Goal: Transaction & Acquisition: Complete application form

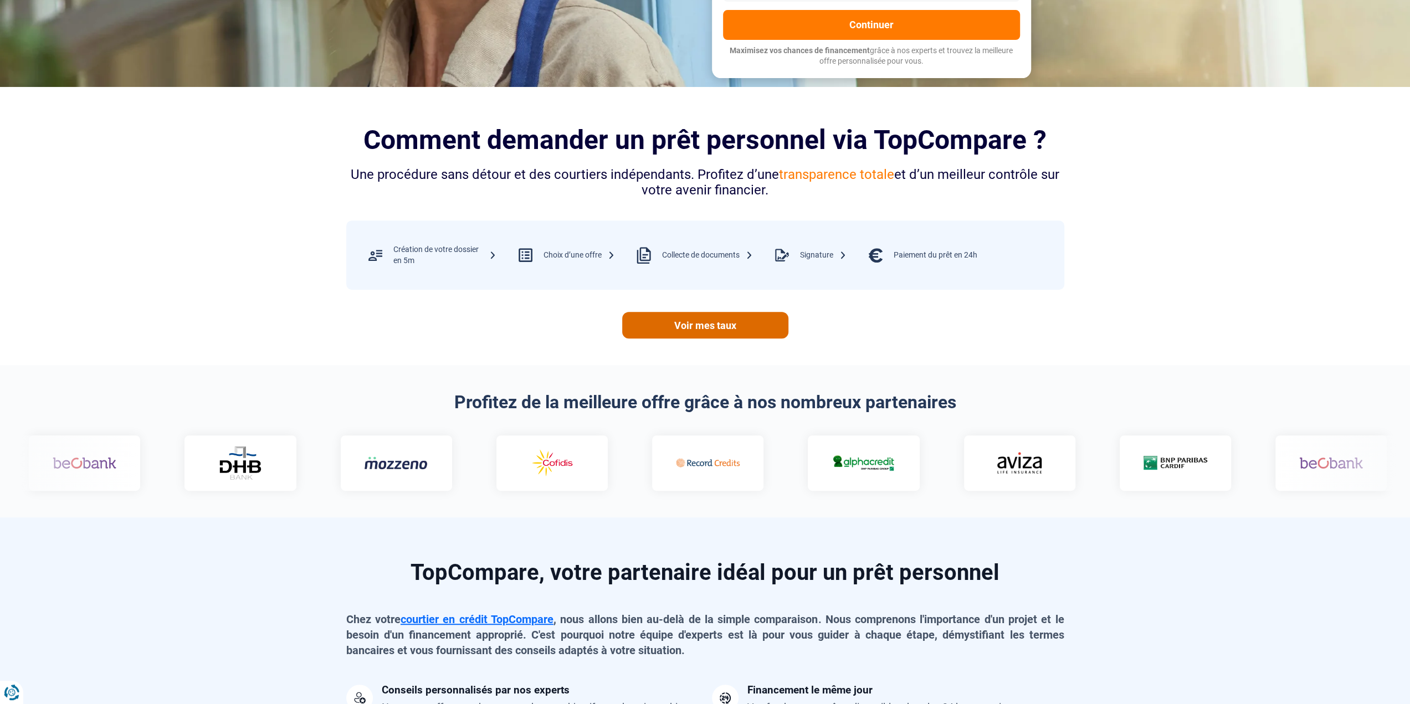
click at [747, 322] on link "Voir mes taux" at bounding box center [705, 325] width 166 height 27
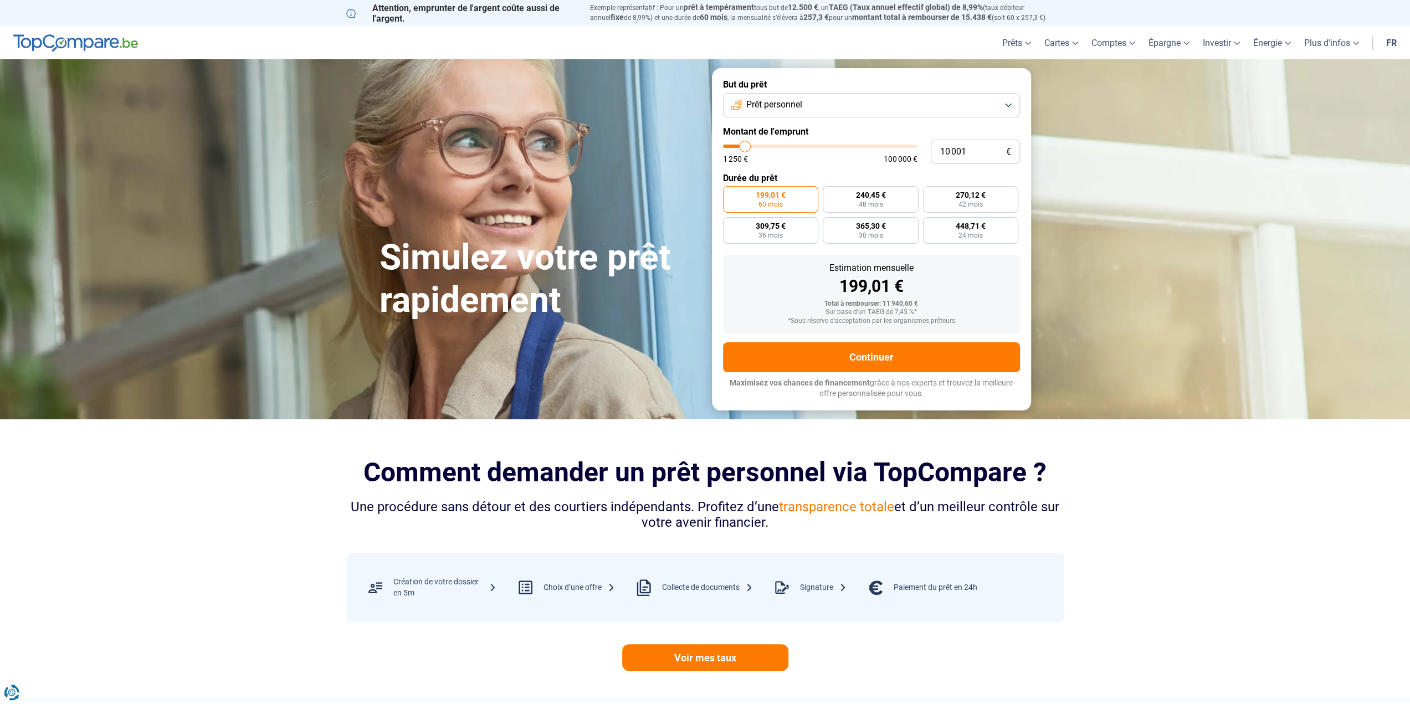
click at [806, 106] on button "Prêt personnel" at bounding box center [871, 105] width 297 height 24
click at [806, 105] on button "Prêt personnel" at bounding box center [871, 105] width 297 height 24
drag, startPoint x: 987, startPoint y: 146, endPoint x: 905, endPoint y: 146, distance: 82.0
click at [904, 146] on div "10 001 € 1 250 € 100 000 €" at bounding box center [871, 152] width 297 height 24
type input "10000"
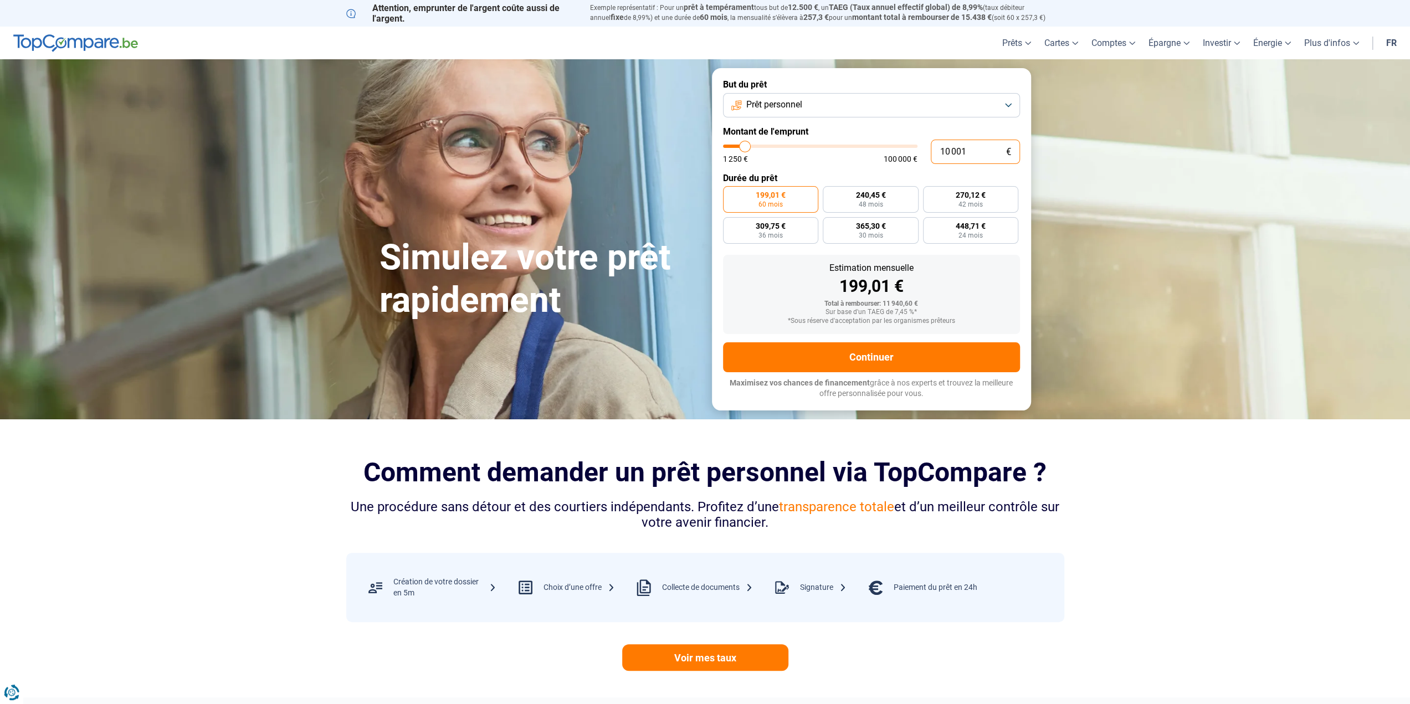
radio input "true"
type input "7"
type input "1250"
type input "70"
type input "1250"
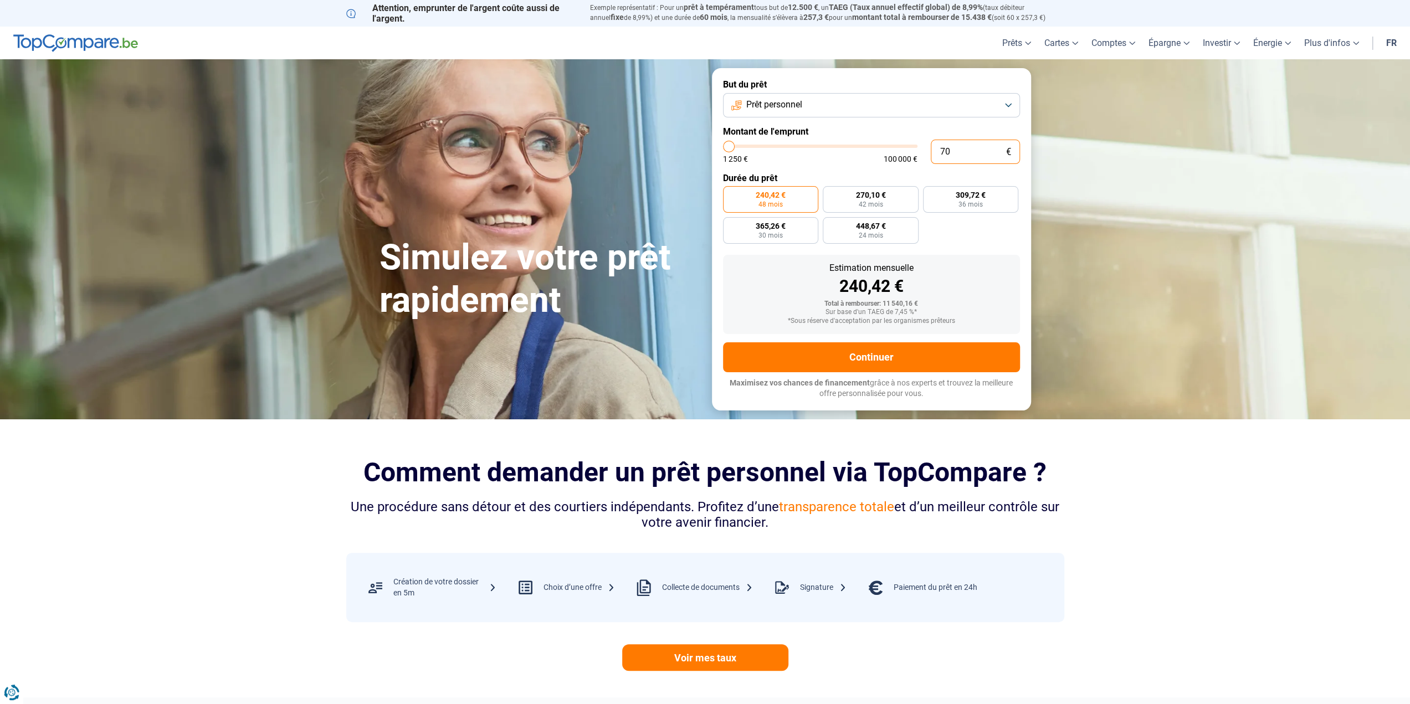
type input "700"
type input "1250"
type input "7 000"
type input "7000"
type input "7 000"
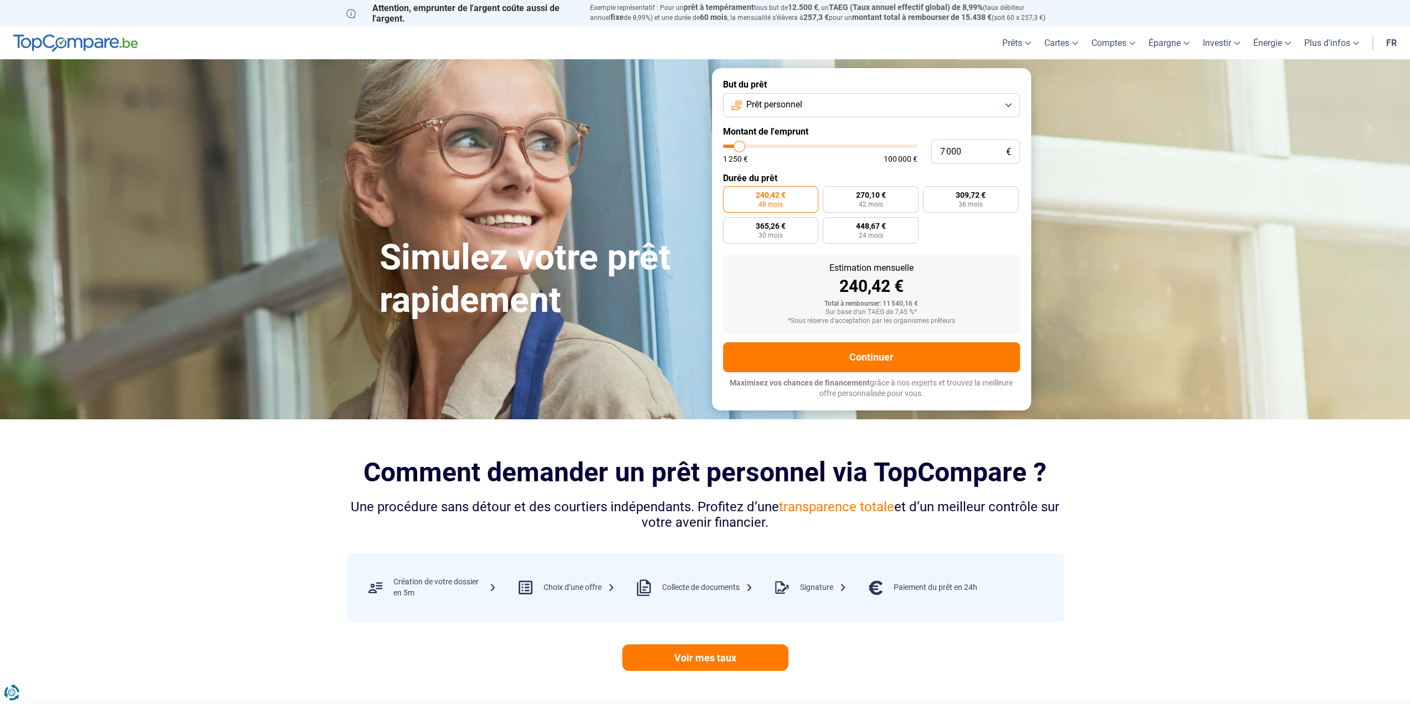
radio input "true"
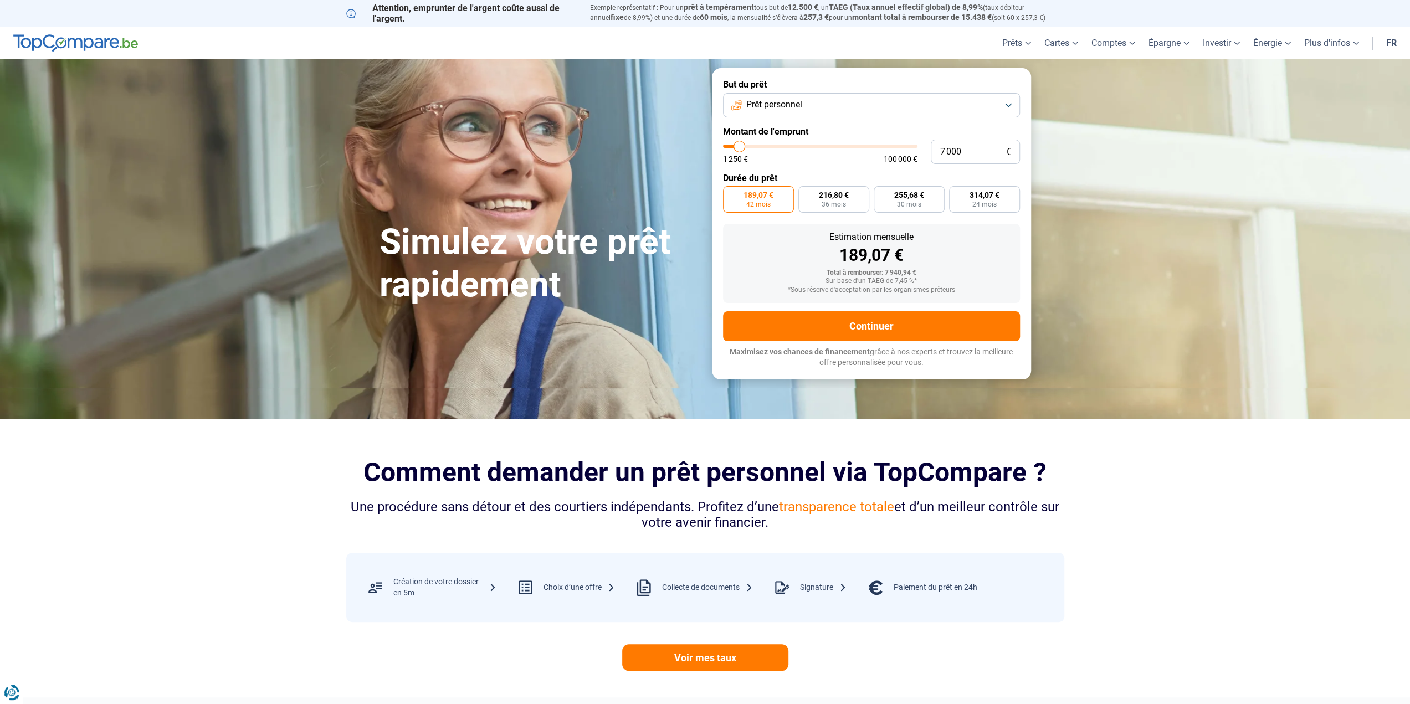
click at [1123, 204] on section "Simulez votre prêt rapidement Simulez votre prêt rapidement But du prêt Prêt pe…" at bounding box center [705, 223] width 1410 height 329
type input "6 250"
type input "6250"
type input "6 500"
type input "6500"
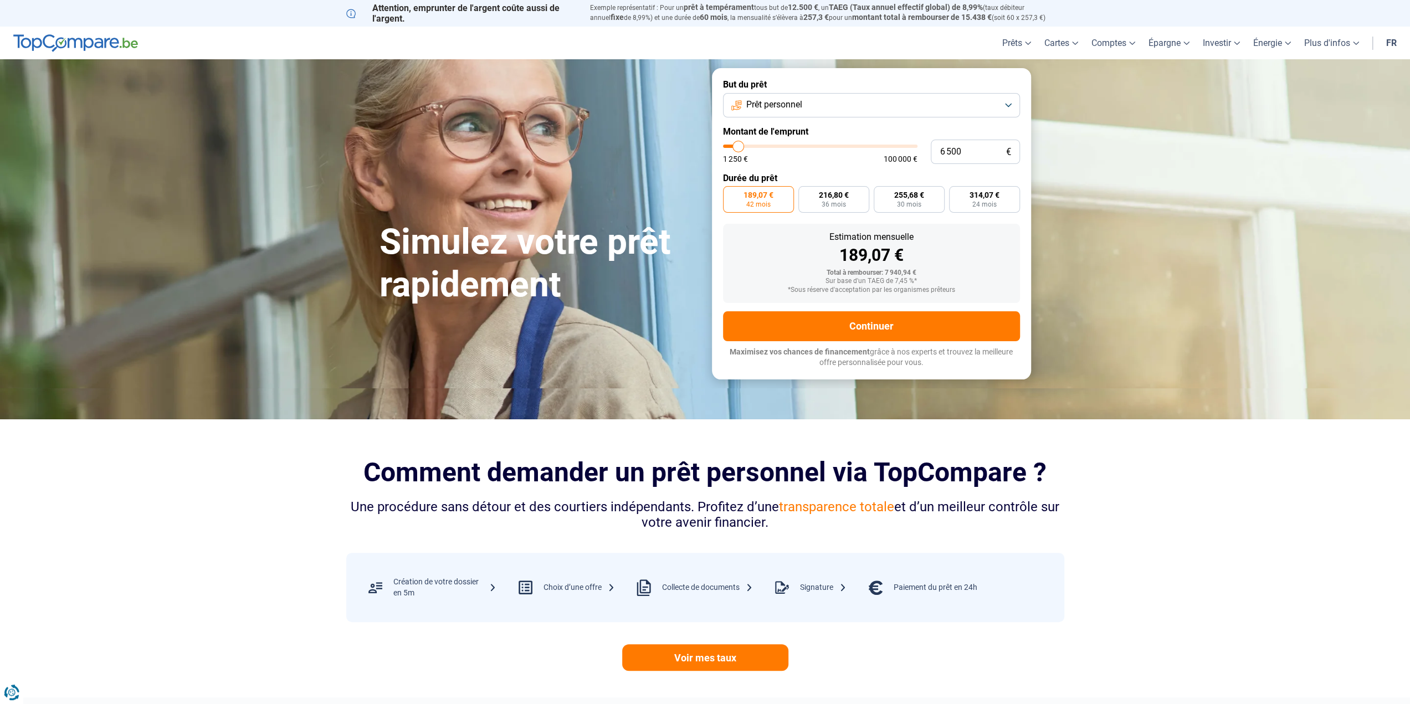
type input "6 750"
type input "6750"
type input "7 000"
type input "7000"
type input "7 250"
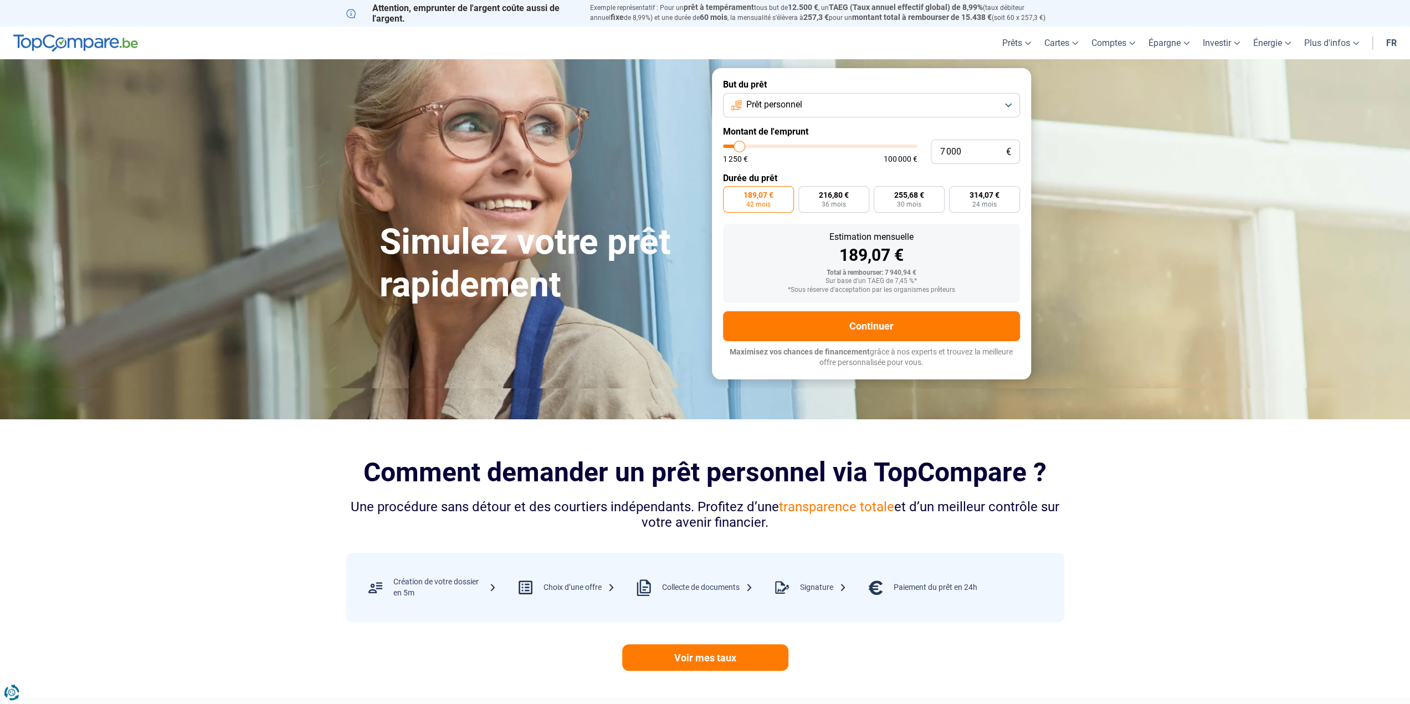
type input "7250"
type input "7 500"
type input "7500"
type input "7 750"
type input "7750"
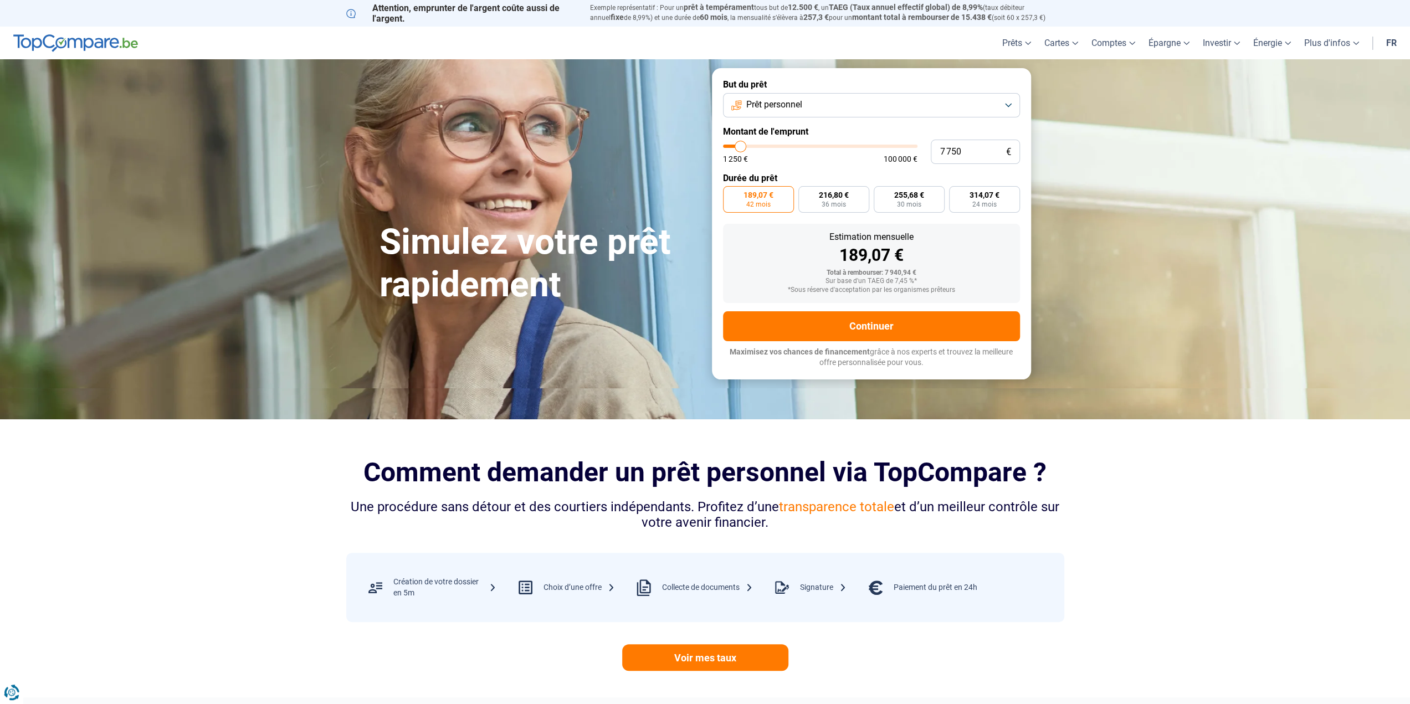
type input "8 250"
type input "8250"
type input "8 500"
type input "8500"
type input "8 750"
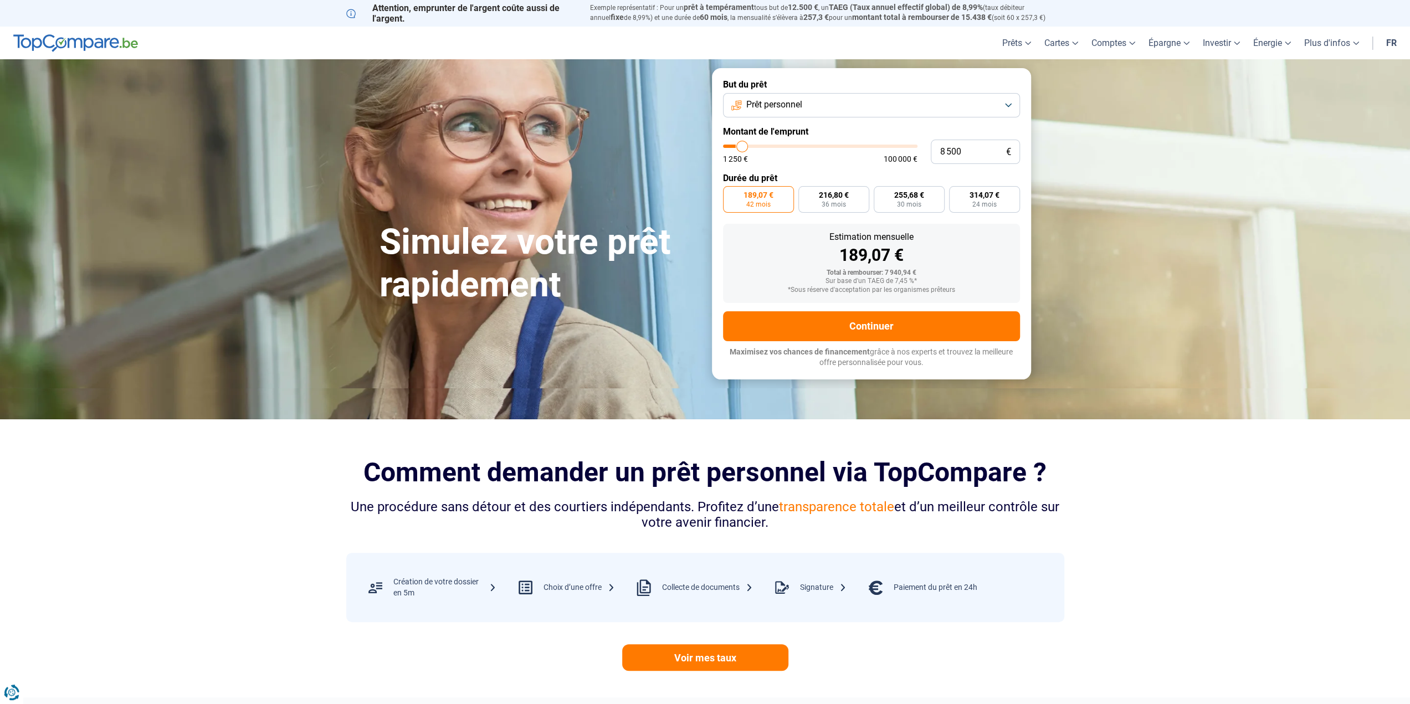
type input "8750"
type input "9 250"
type input "9250"
type input "9 500"
type input "9500"
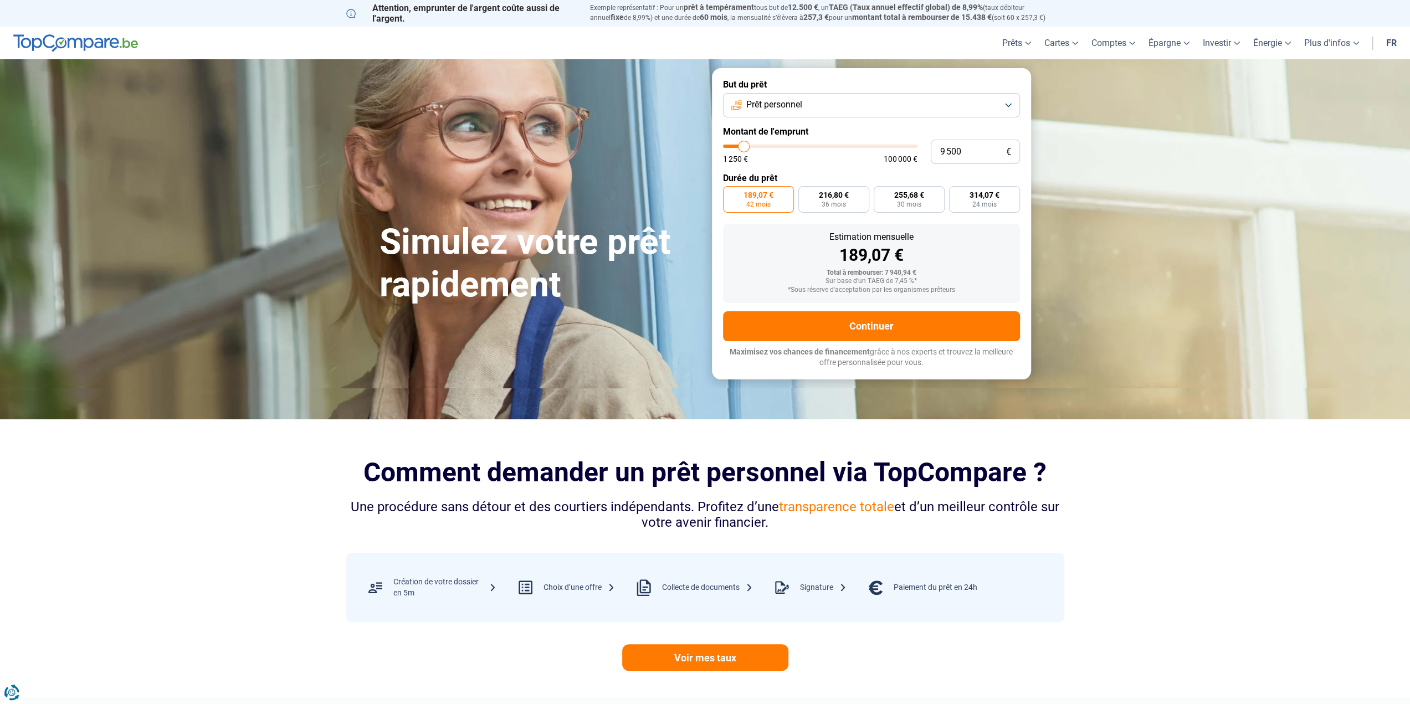
type input "9 750"
type input "9750"
type input "9 500"
type input "9500"
type input "9 250"
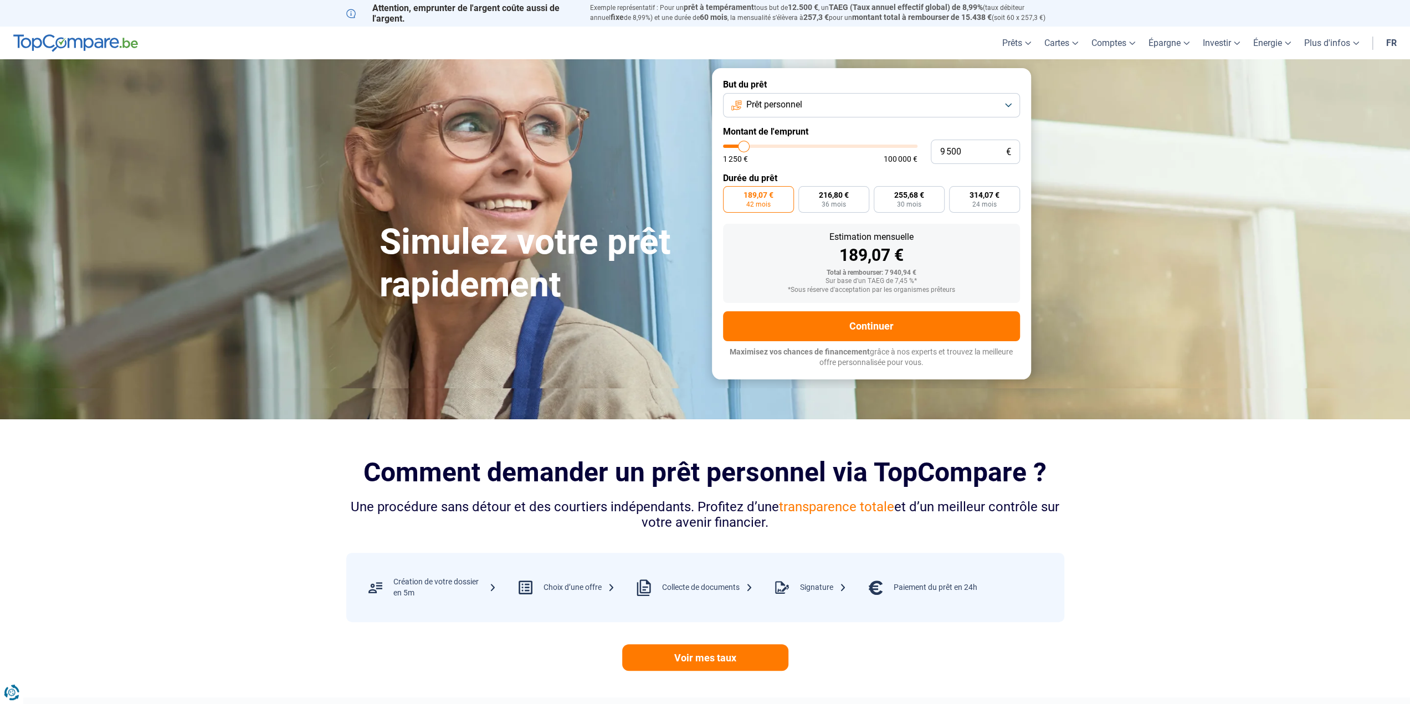
type input "9250"
type input "9 000"
type input "9000"
type input "8 500"
type input "8500"
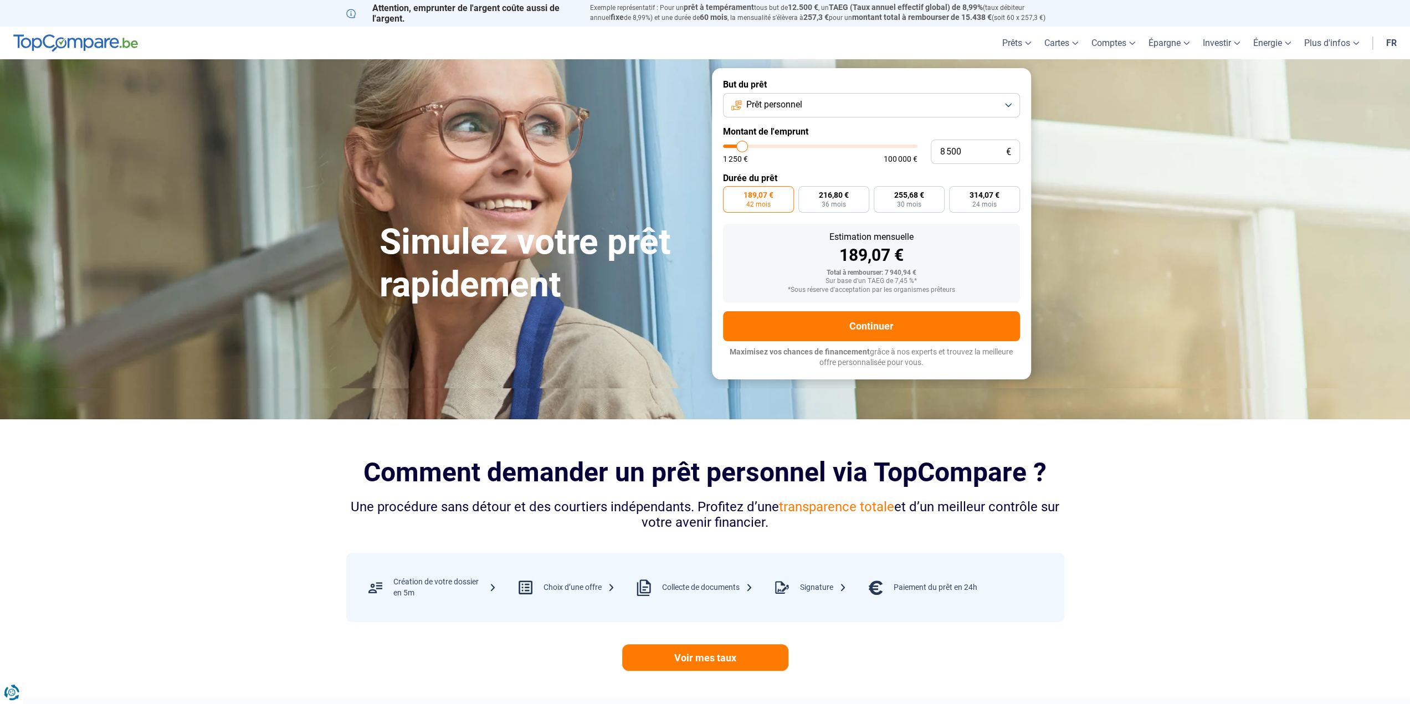
type input "8 250"
type input "8250"
type input "7 750"
type input "7750"
type input "7 250"
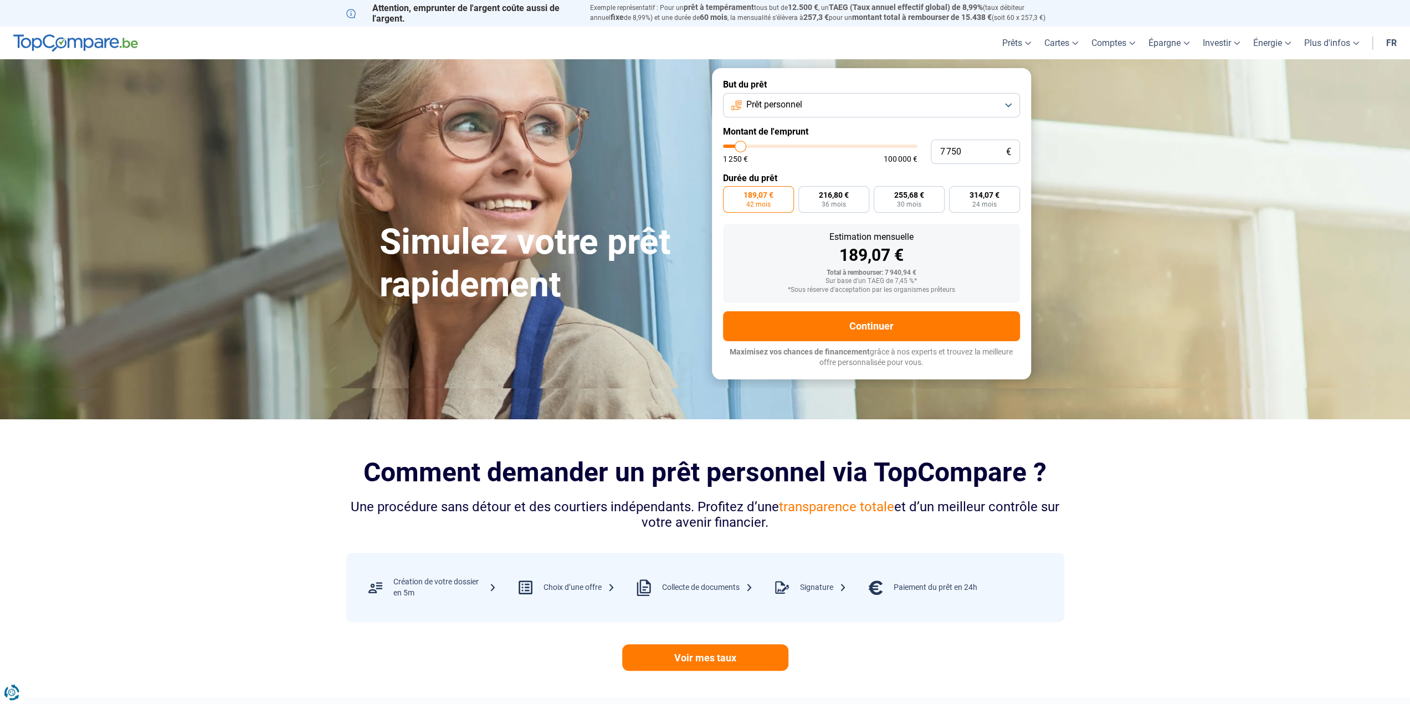
type input "7250"
type input "7 000"
type input "7000"
type input "6 750"
type input "6750"
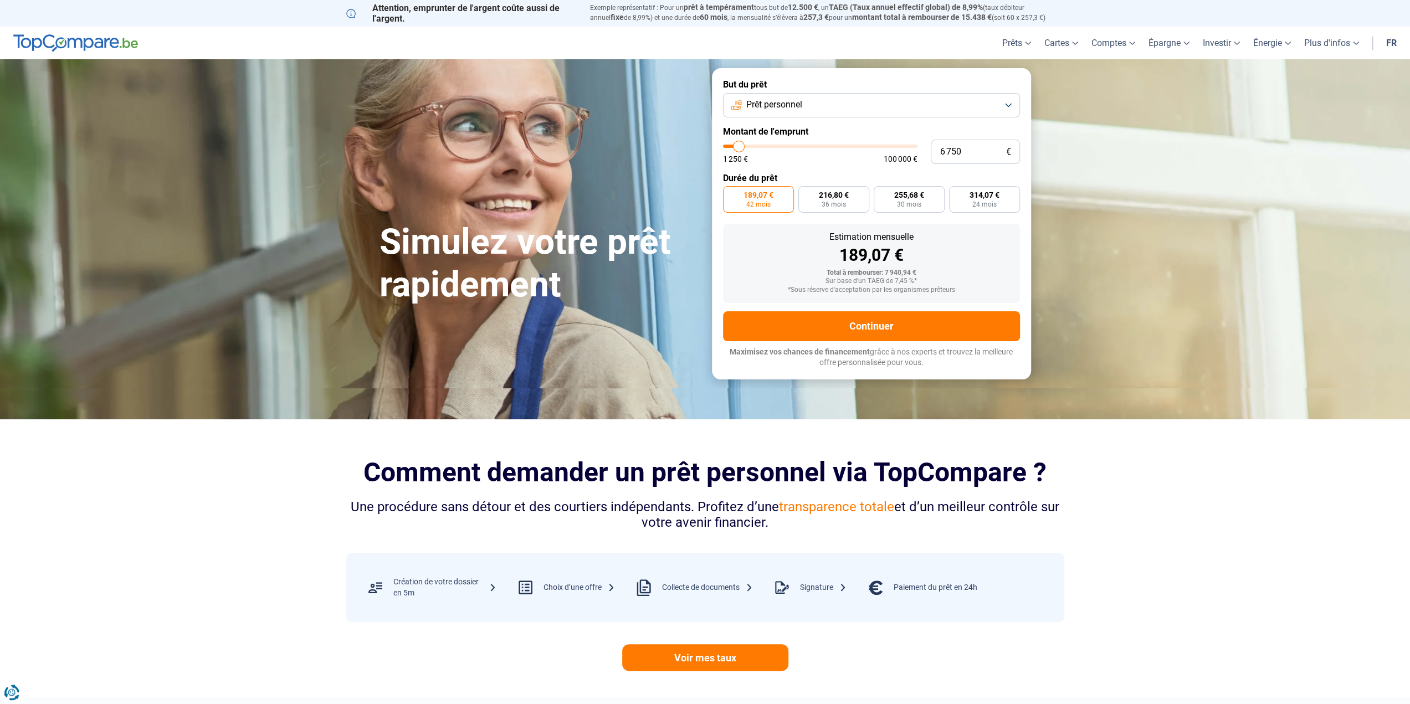
click at [739, 145] on input "range" at bounding box center [820, 146] width 194 height 3
drag, startPoint x: 972, startPoint y: 150, endPoint x: 849, endPoint y: 153, distance: 123.1
click at [849, 153] on div "6 750 € 1 250 € 100 000 €" at bounding box center [871, 152] width 297 height 24
type input "7"
type input "1250"
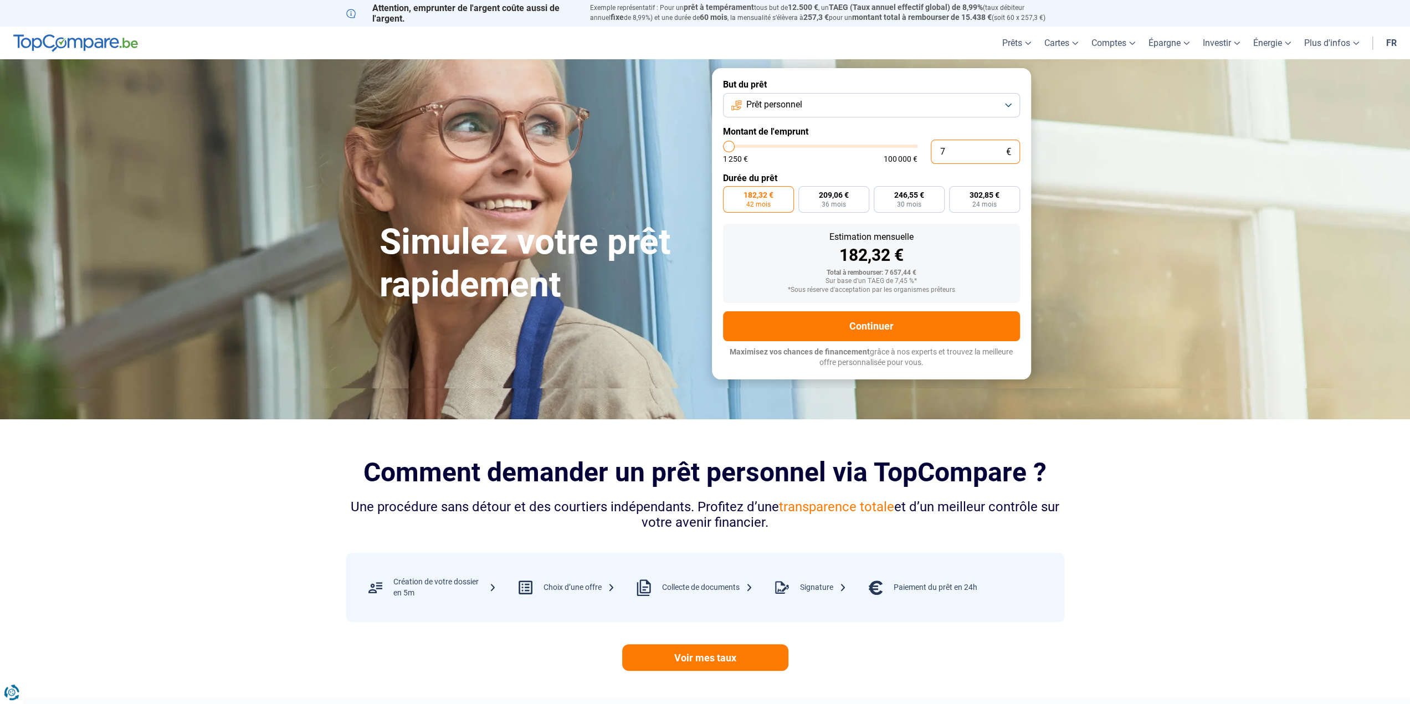
type input "70"
type input "1250"
type input "700"
type input "1250"
type input "1 250"
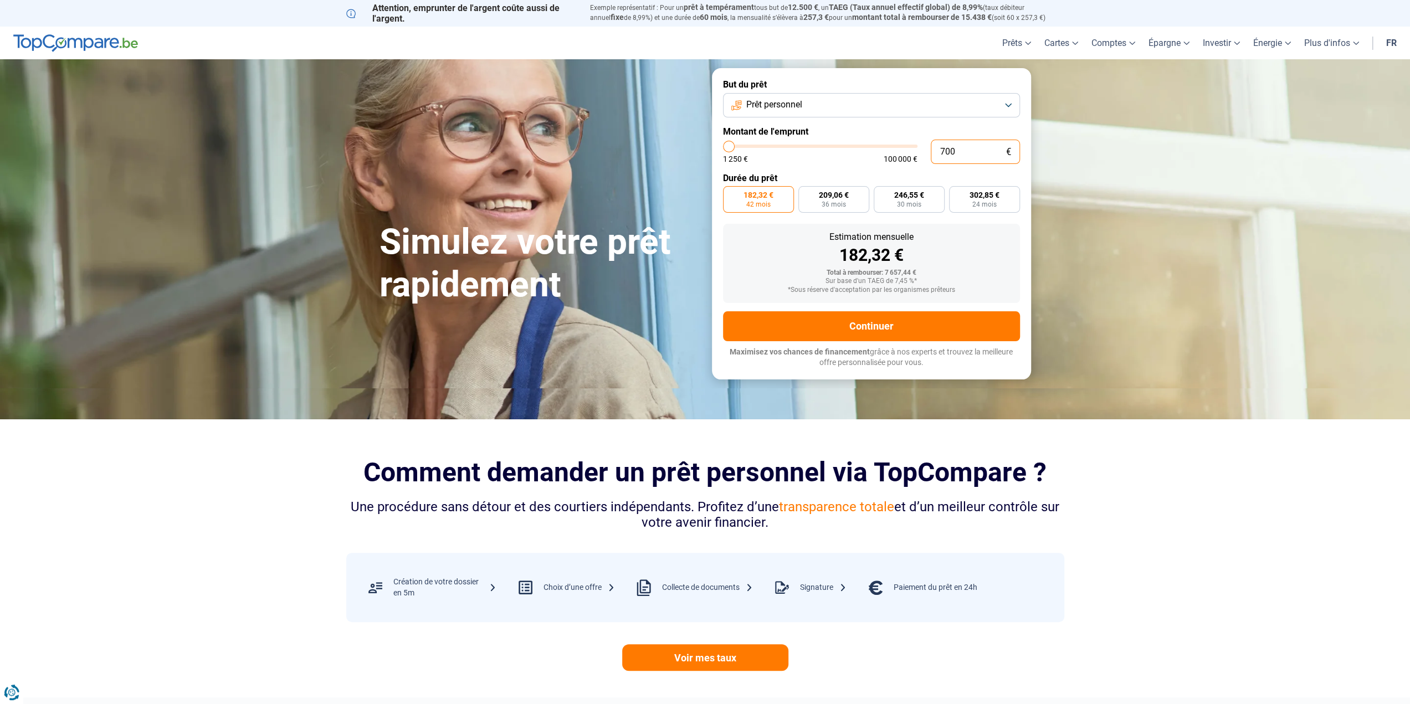
type input "1250"
radio input "true"
type input "12 500"
type input "12500"
type input "12 500"
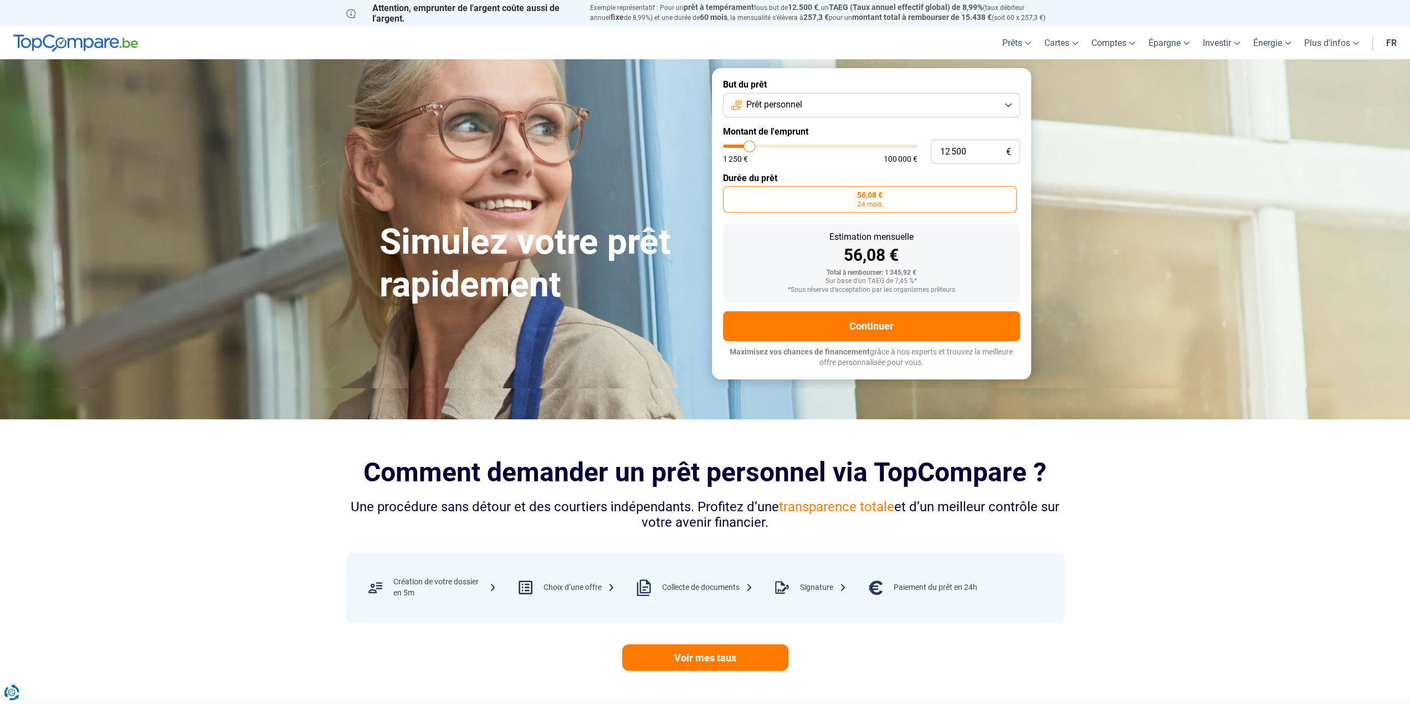
radio input "false"
click at [812, 110] on button "Prêt personnel" at bounding box center [871, 105] width 297 height 24
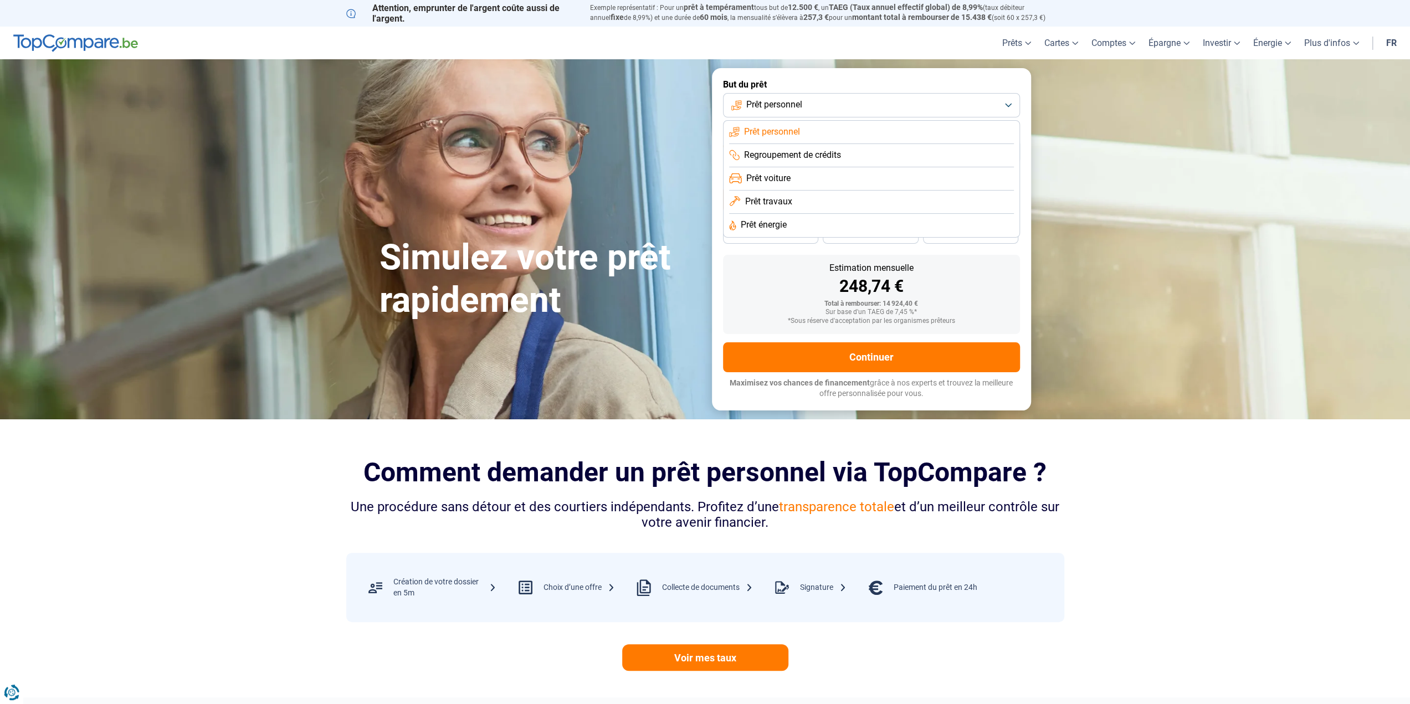
click at [785, 179] on span "Prêt voiture" at bounding box center [768, 178] width 44 height 12
drag, startPoint x: 977, startPoint y: 154, endPoint x: 879, endPoint y: 158, distance: 98.2
click at [878, 158] on div "12 500 € 1 250 € 100 000 €" at bounding box center [871, 152] width 297 height 24
type input "7"
type input "1250"
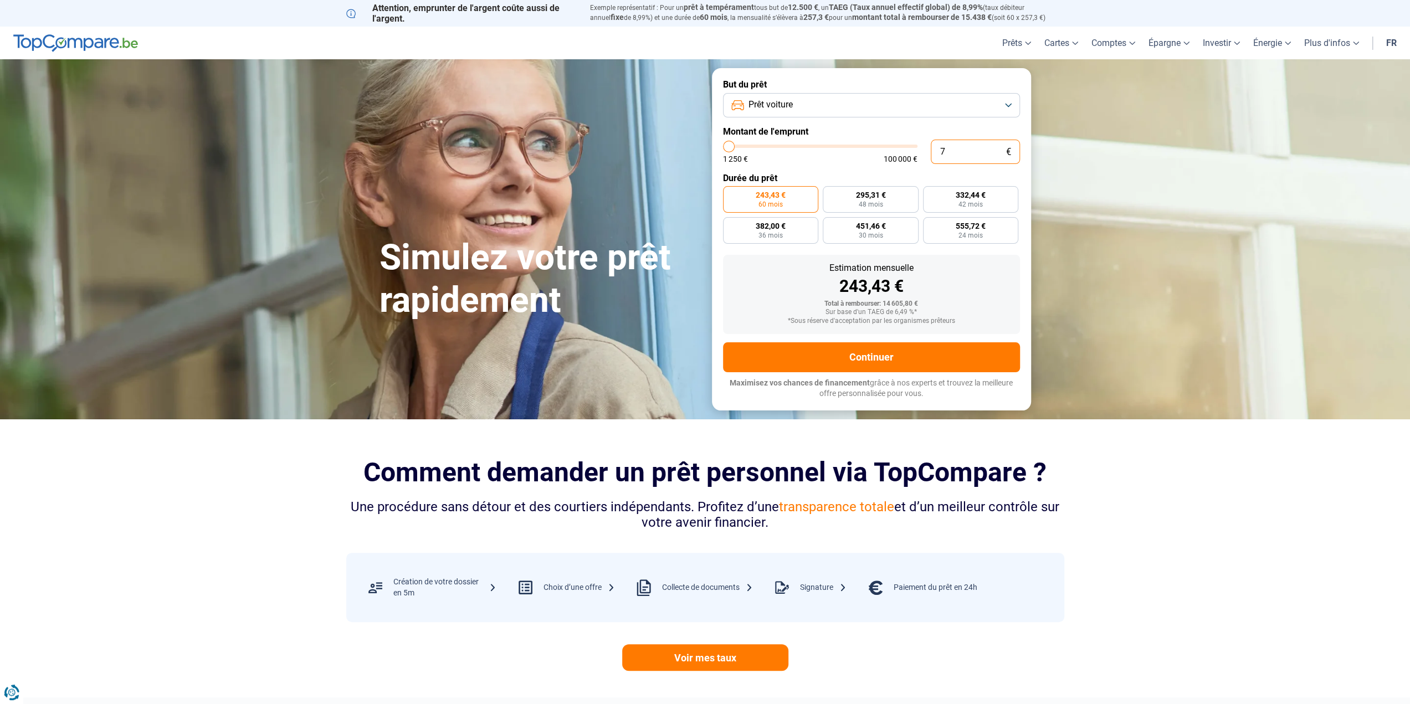
type input "70"
type input "1250"
type input "700"
type input "1250"
type input "7 000"
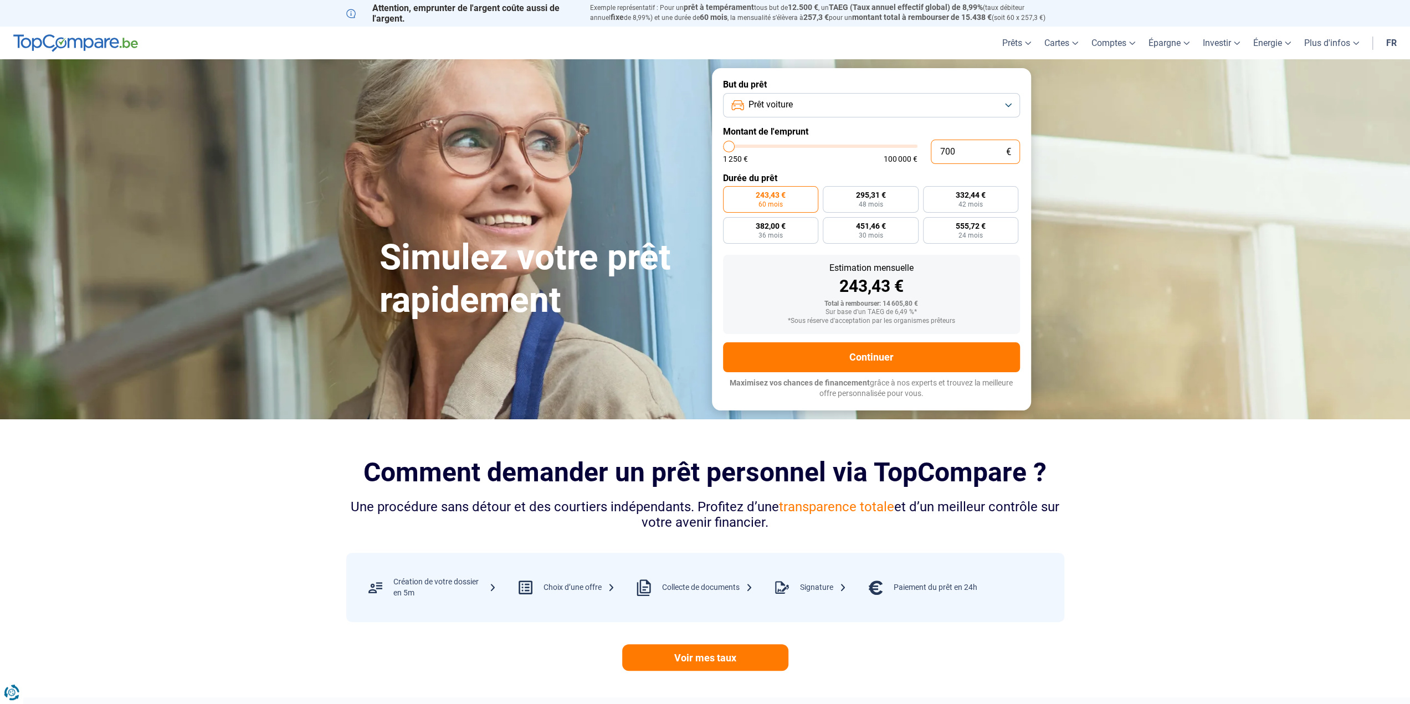
type input "7000"
type input "7 000"
radio input "true"
click at [775, 291] on div "Estimation mensuelle 243,43 € Total à rembourser: 14 605,80 € Sur base d'un TAE…" at bounding box center [871, 294] width 297 height 79
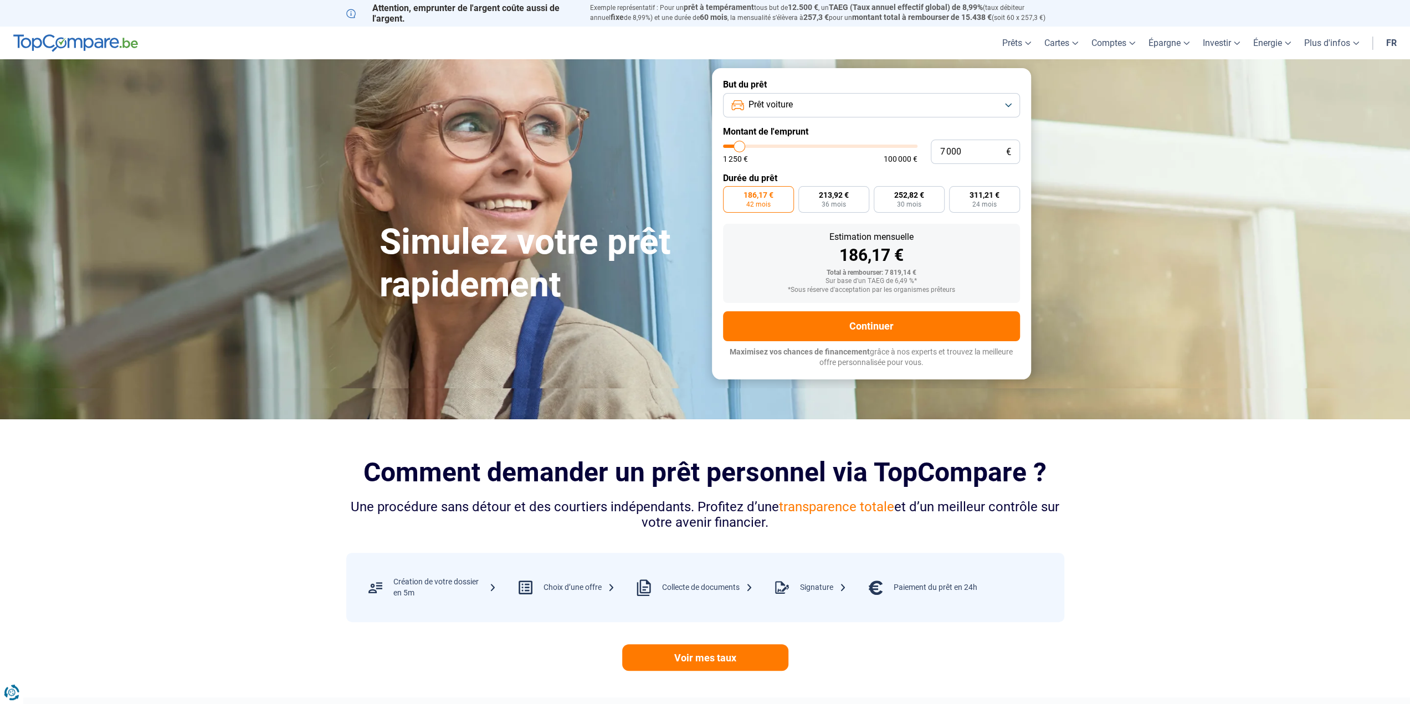
click at [796, 106] on button "Prêt voiture" at bounding box center [871, 105] width 297 height 24
click at [787, 129] on span "Prêt personnel" at bounding box center [772, 132] width 56 height 12
click at [978, 149] on input "7 000" at bounding box center [975, 152] width 89 height 24
drag, startPoint x: 970, startPoint y: 151, endPoint x: 935, endPoint y: 153, distance: 35.5
click at [935, 153] on input "7 000" at bounding box center [975, 152] width 89 height 24
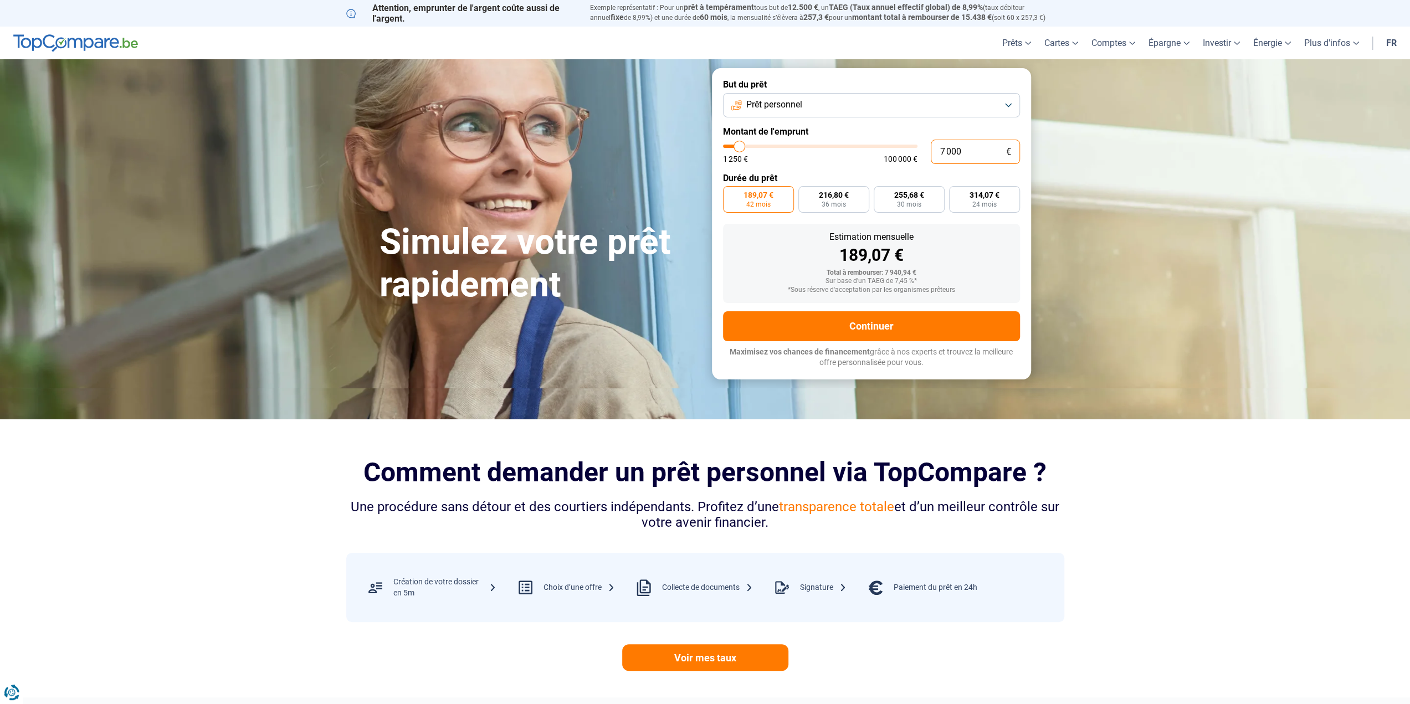
type input "6"
type input "1250"
type input "65"
type input "1250"
type input "650"
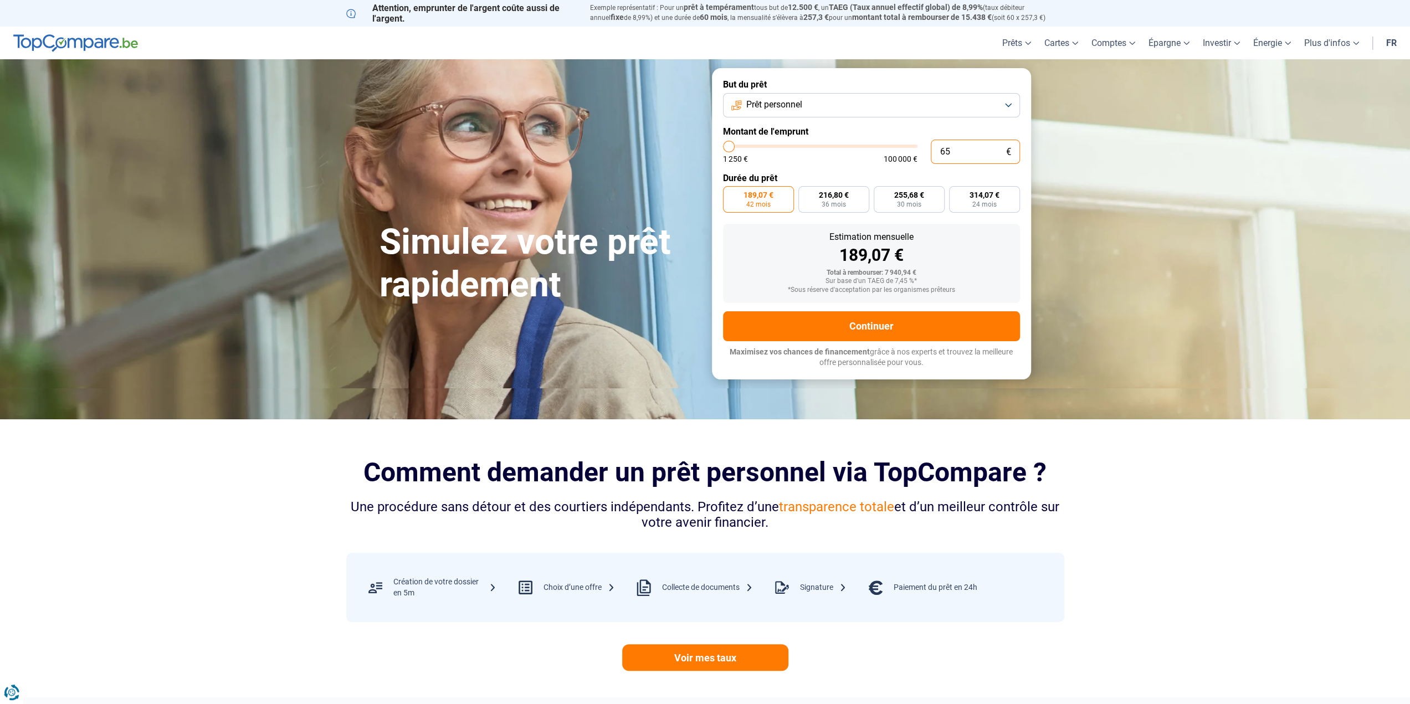
type input "1250"
type input "6 500"
type input "6500"
type input "6 500"
click at [854, 160] on div "1 250 € 100 000 €" at bounding box center [820, 159] width 194 height 8
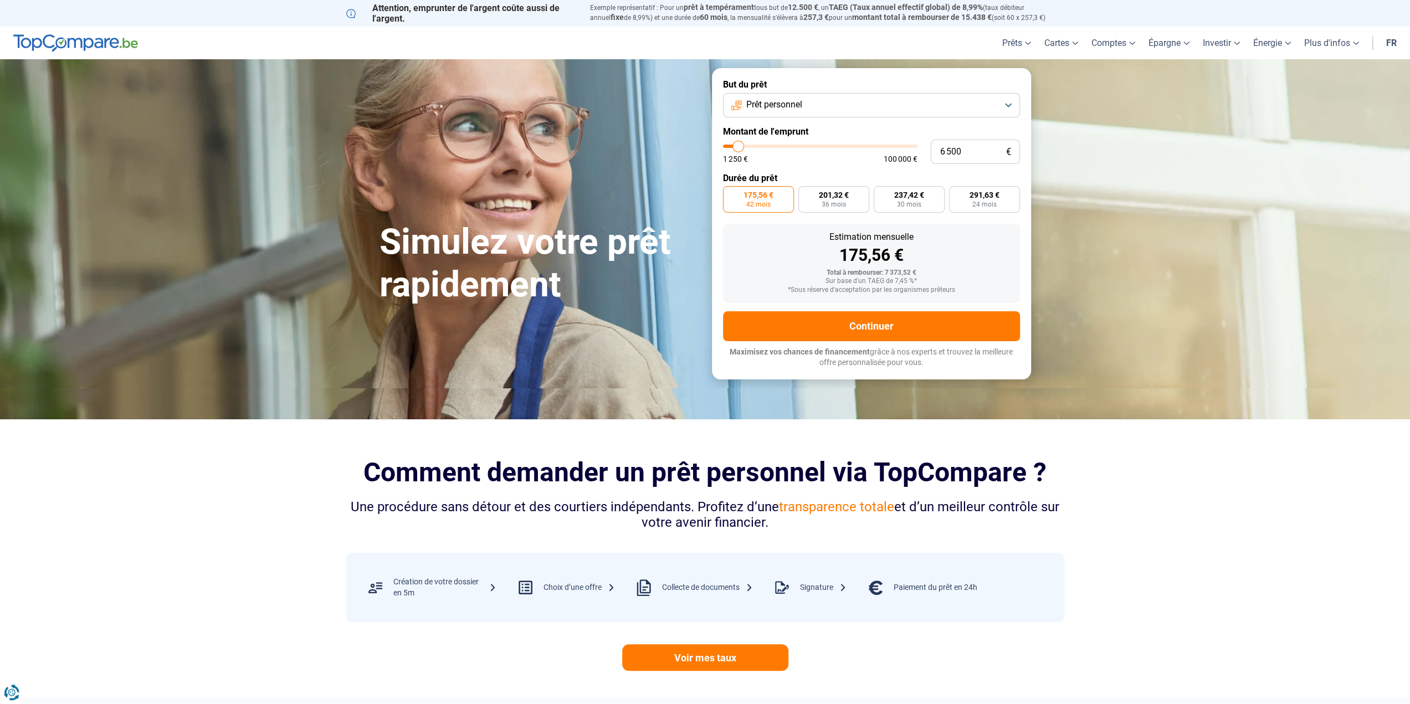
click at [1006, 257] on div "175,56 €" at bounding box center [871, 255] width 279 height 17
click at [920, 324] on button "Continuer" at bounding box center [871, 326] width 297 height 30
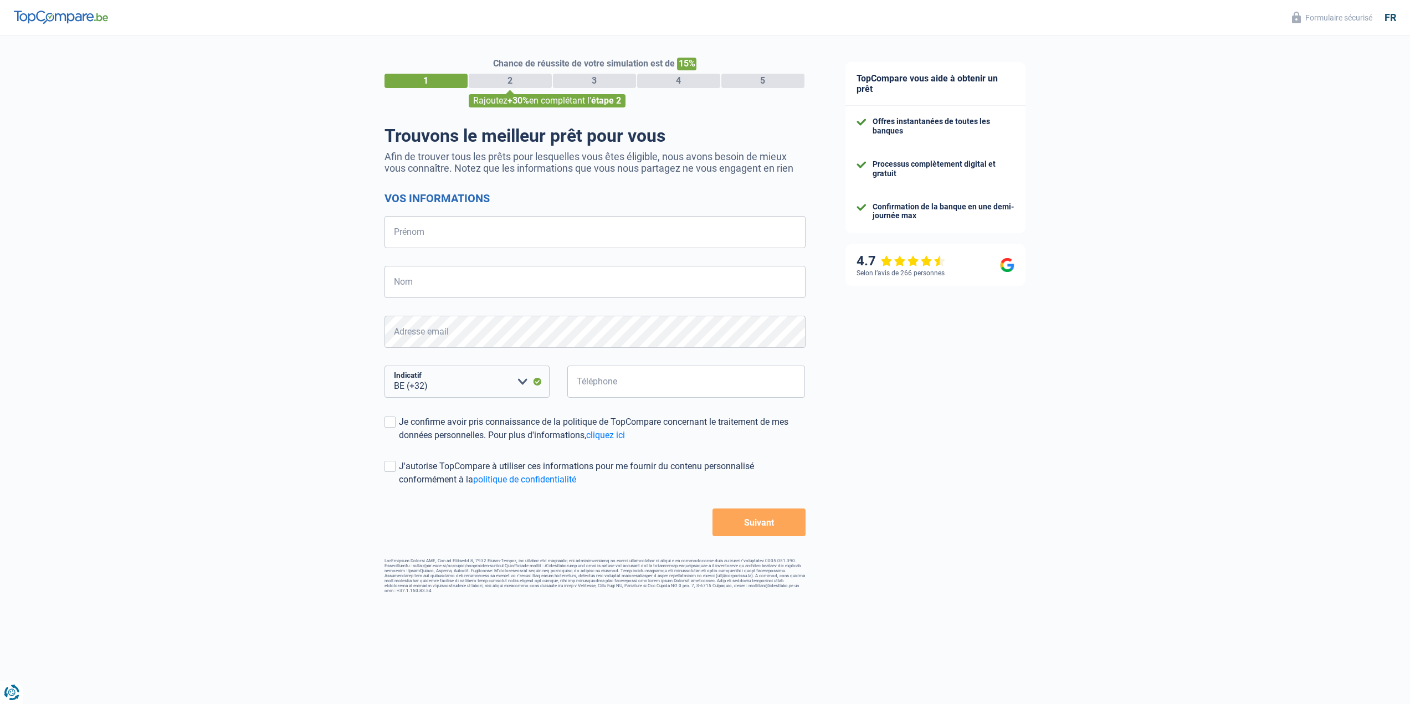
select select "32"
click at [426, 225] on input "Prénom" at bounding box center [595, 232] width 421 height 32
type input "Alessandro"
type input "Cusumano"
drag, startPoint x: 687, startPoint y: 390, endPoint x: 510, endPoint y: 385, distance: 177.4
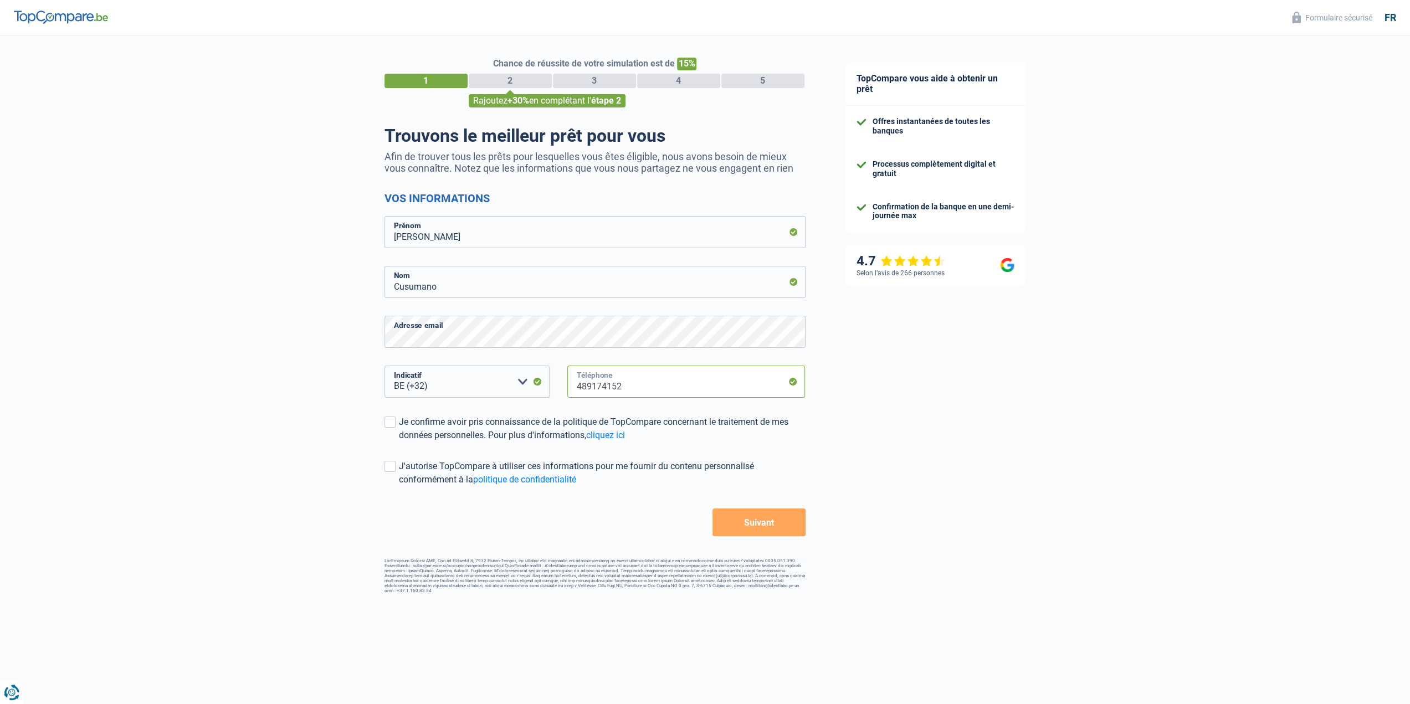
click at [510, 385] on div "BE (+32) LU (+352) Veuillez sélectionner une option Indicatif 489174152 Télépho…" at bounding box center [595, 391] width 438 height 50
type input "471953363"
click at [388, 421] on span at bounding box center [390, 422] width 11 height 11
click at [399, 442] on input "Je confirme avoir pris connaissance de la politique de TopCompare concernant le…" at bounding box center [399, 442] width 0 height 0
click at [394, 470] on span at bounding box center [390, 466] width 11 height 11
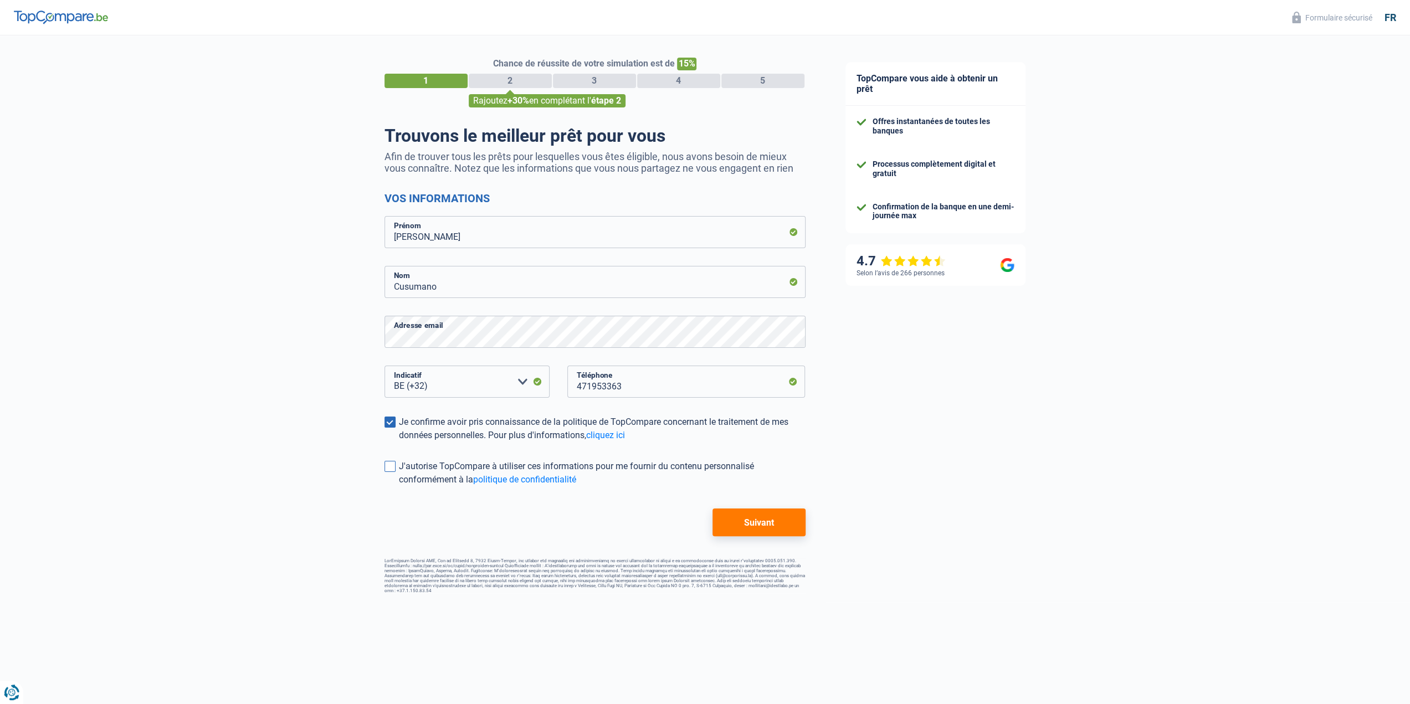
click at [399, 487] on input "J'autorise TopCompare à utiliser ces informations pour me fournir du contenu pe…" at bounding box center [399, 487] width 0 height 0
click at [389, 468] on span at bounding box center [390, 466] width 11 height 11
click at [399, 487] on input "J'autorise TopCompare à utiliser ces informations pour me fournir du contenu pe…" at bounding box center [399, 487] width 0 height 0
click at [746, 520] on button "Suivant" at bounding box center [759, 523] width 93 height 28
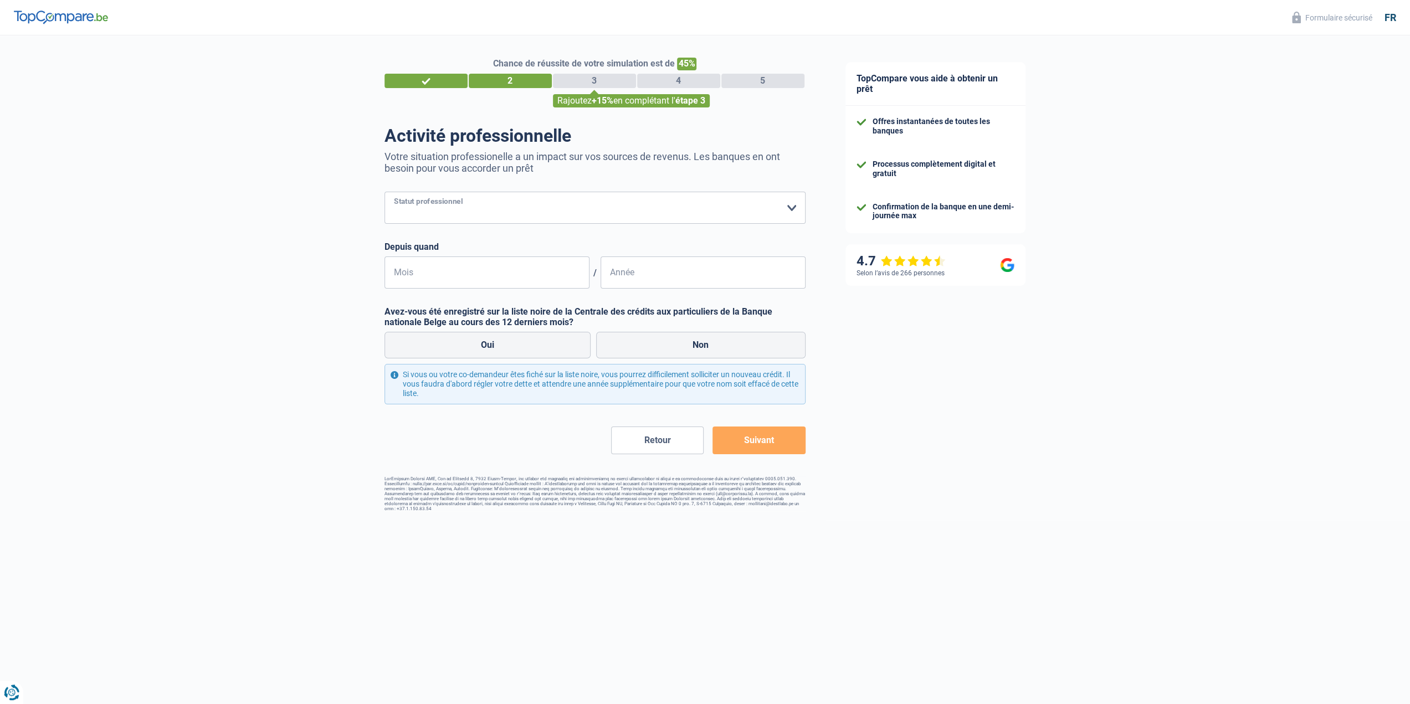
click at [469, 214] on select "Ouvrier Employé privé Employé public Invalide Indépendant Pensionné Chômeur Mut…" at bounding box center [595, 208] width 421 height 32
select select "worker"
click at [385, 193] on select "Ouvrier Employé privé Employé public Invalide Indépendant Pensionné Chômeur Mut…" at bounding box center [595, 208] width 421 height 32
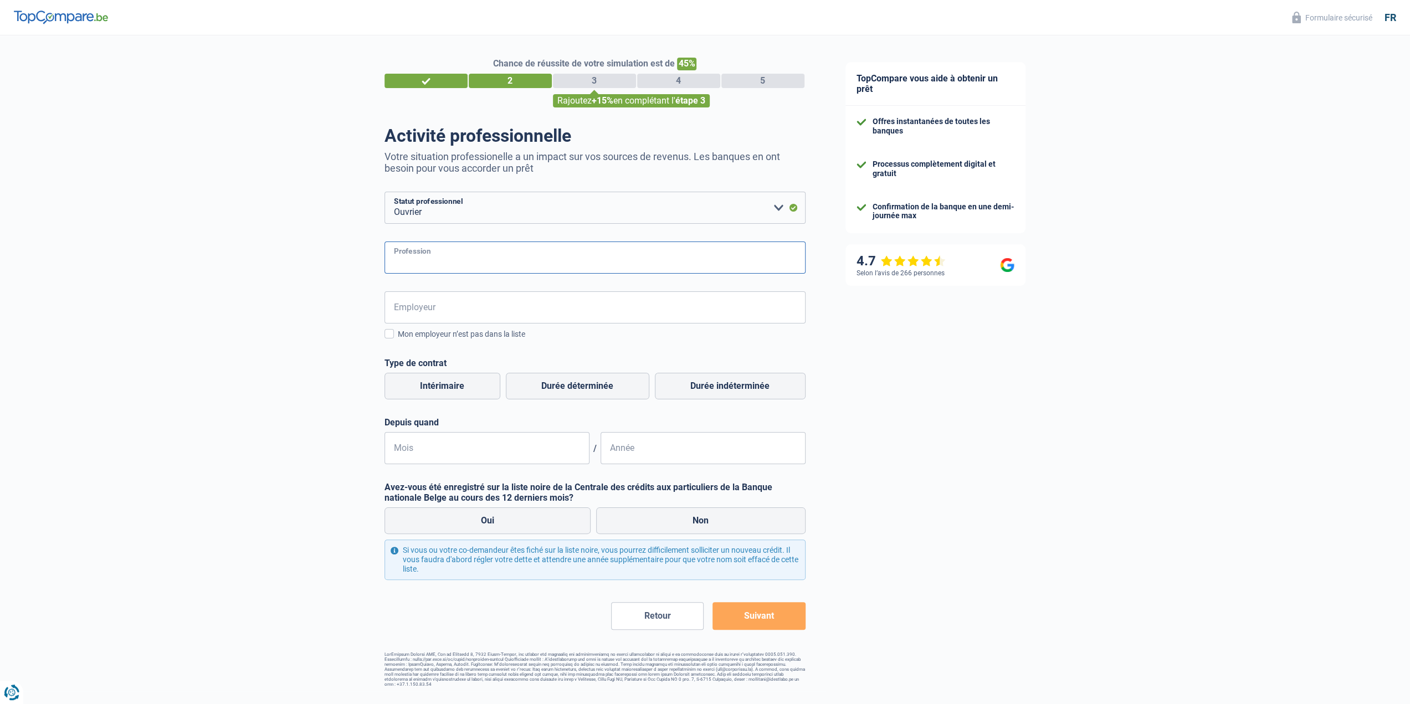
click at [504, 267] on input "Profession" at bounding box center [595, 258] width 421 height 32
type input "Privé"
click at [464, 301] on input "Employeur" at bounding box center [595, 307] width 421 height 32
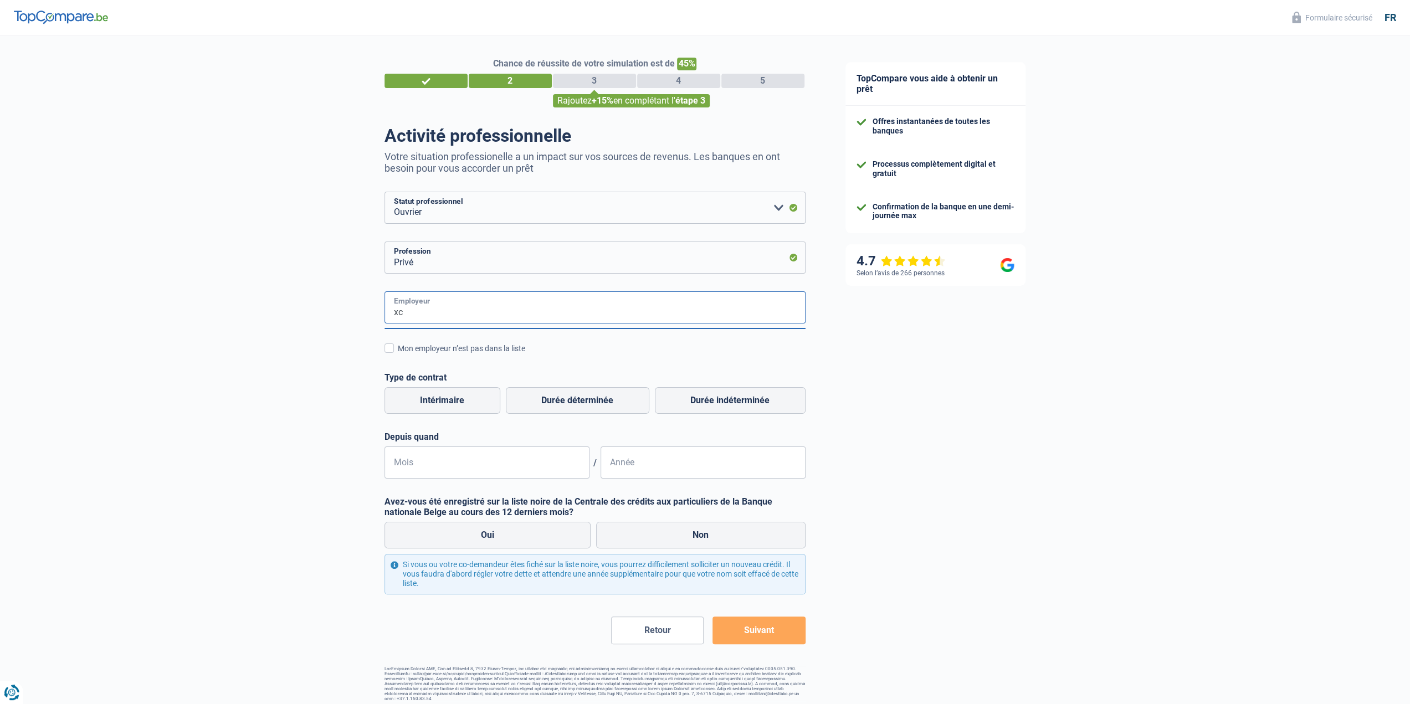
type input "x"
type input "cws"
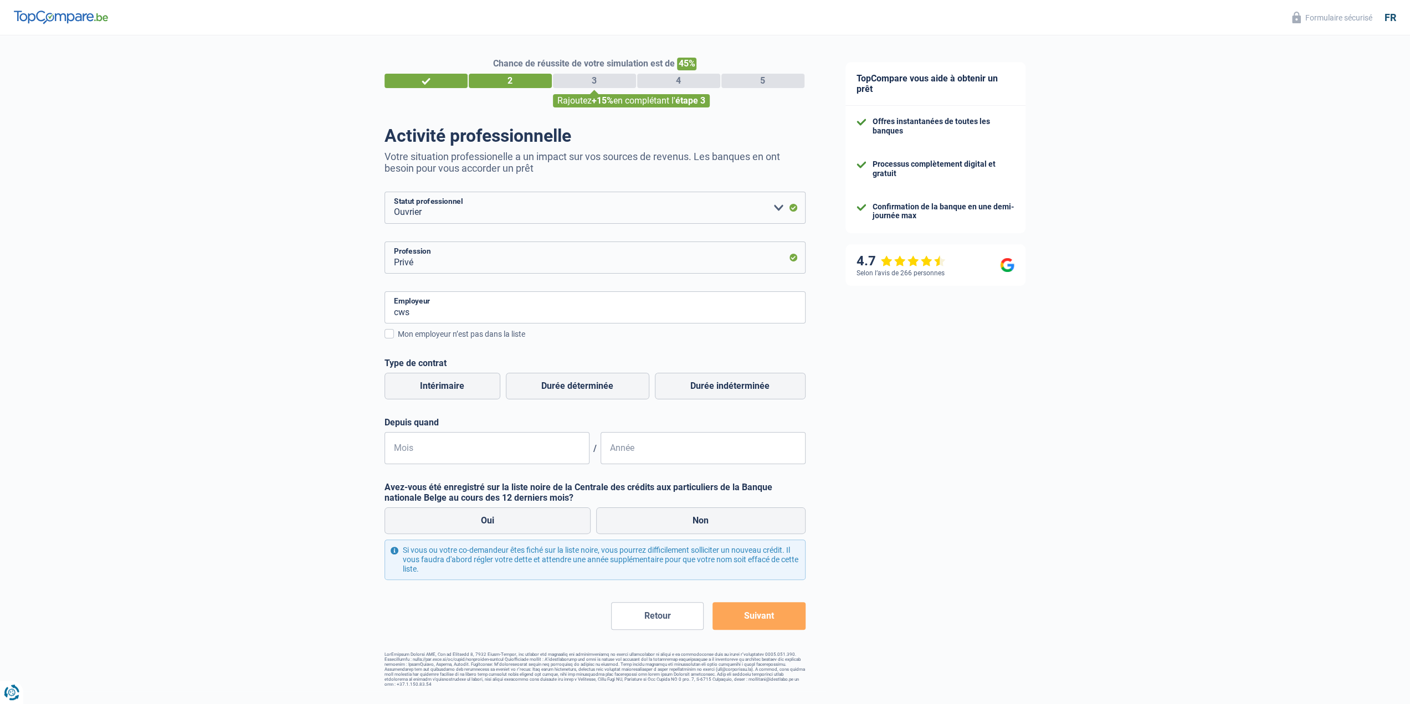
click at [383, 339] on div "Chance de réussite de votre simulation est de 45% 1 2 3 4 5 Rajoutez +15% en co…" at bounding box center [413, 361] width 826 height 660
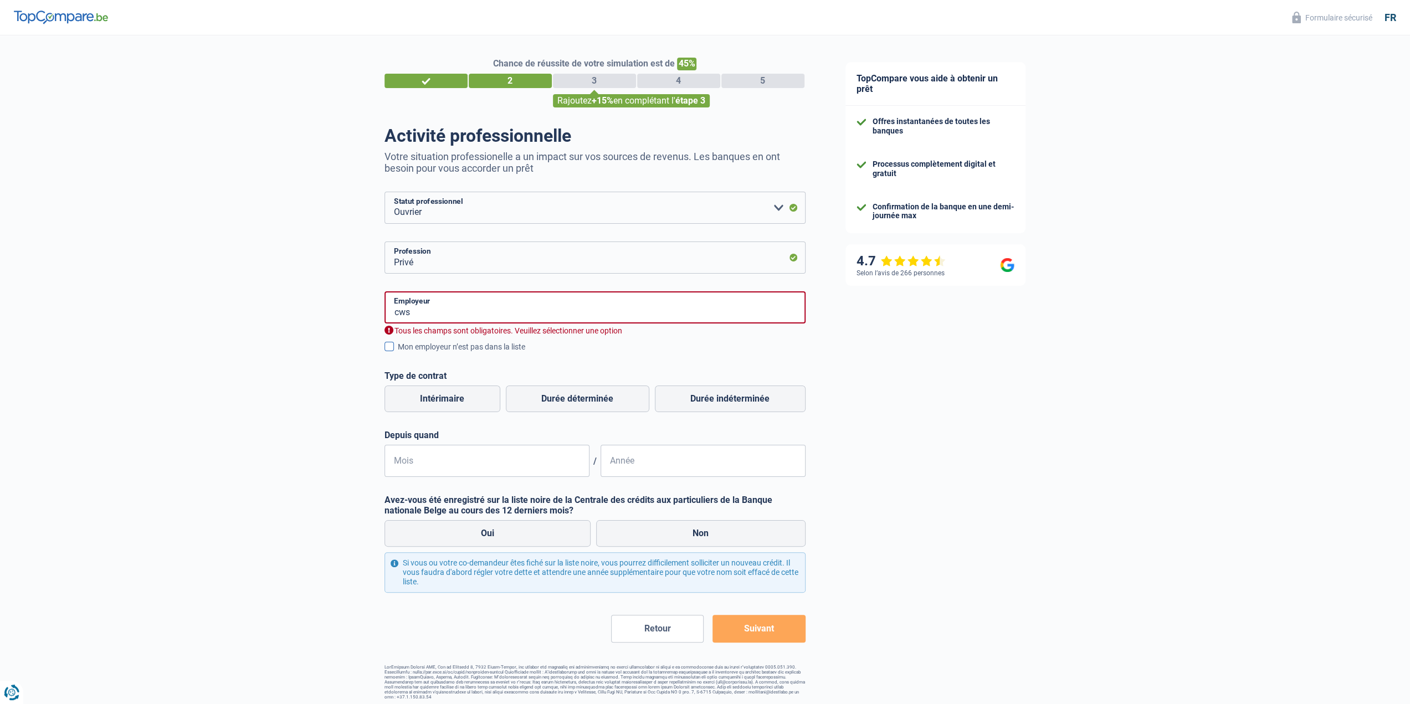
click at [387, 347] on span at bounding box center [389, 346] width 9 height 9
click at [398, 353] on input "Mon employeur n’est pas dans la liste" at bounding box center [398, 353] width 0 height 0
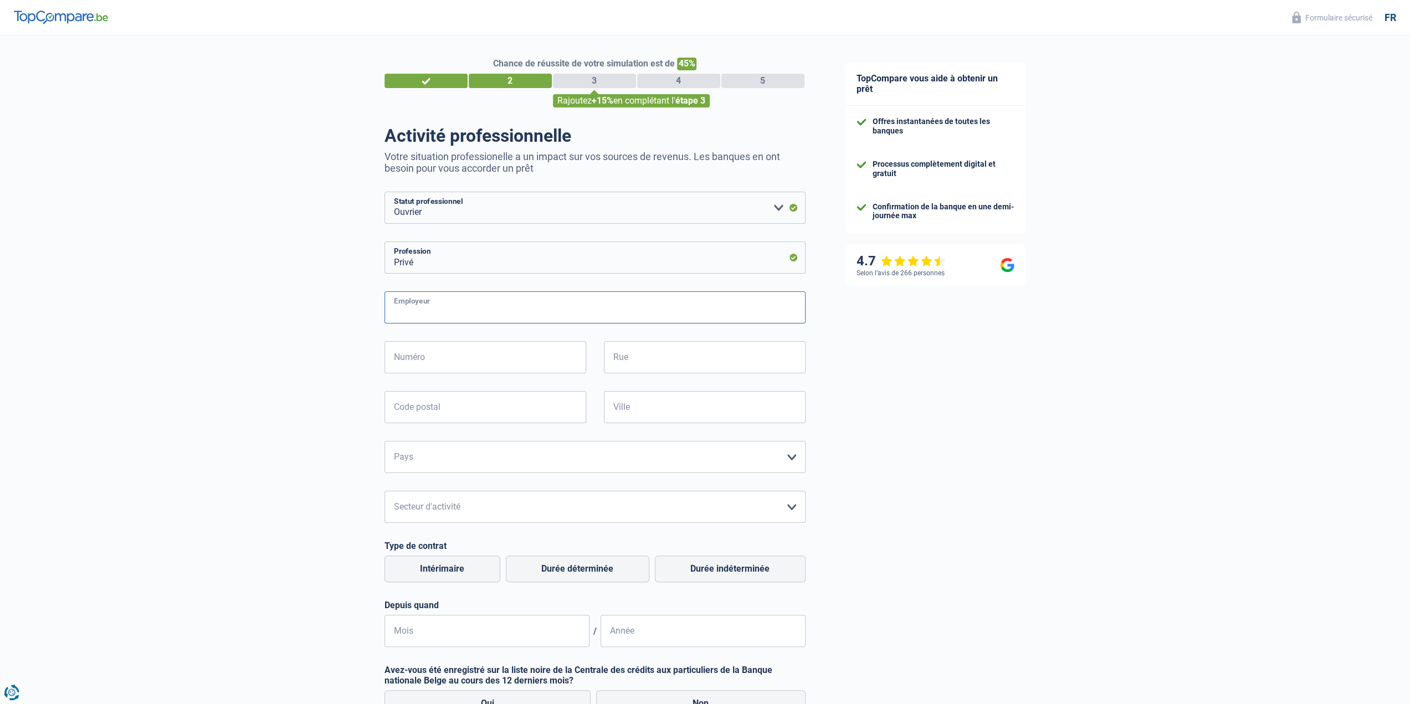
click at [433, 311] on input "Employeur" at bounding box center [595, 307] width 421 height 32
type input "CWS"
click at [979, 441] on div "TopCompare vous aide à obtenir un prêt Offres instantanées de toutes les banque…" at bounding box center [1118, 456] width 585 height 843
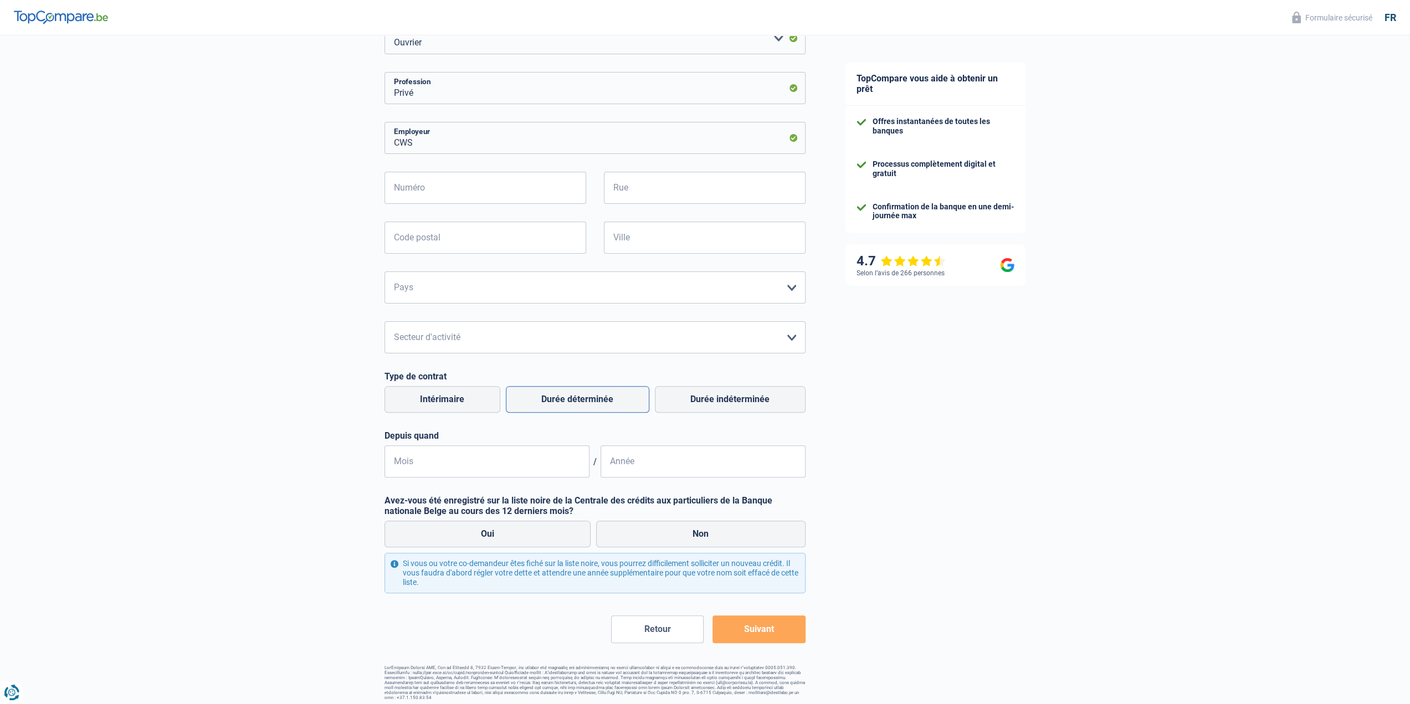
scroll to position [172, 0]
click at [703, 394] on label "Durée indéterminée" at bounding box center [730, 397] width 151 height 27
click at [703, 394] on input "Durée indéterminée" at bounding box center [730, 397] width 151 height 27
radio input "true"
click at [424, 462] on input "Mois" at bounding box center [487, 459] width 205 height 32
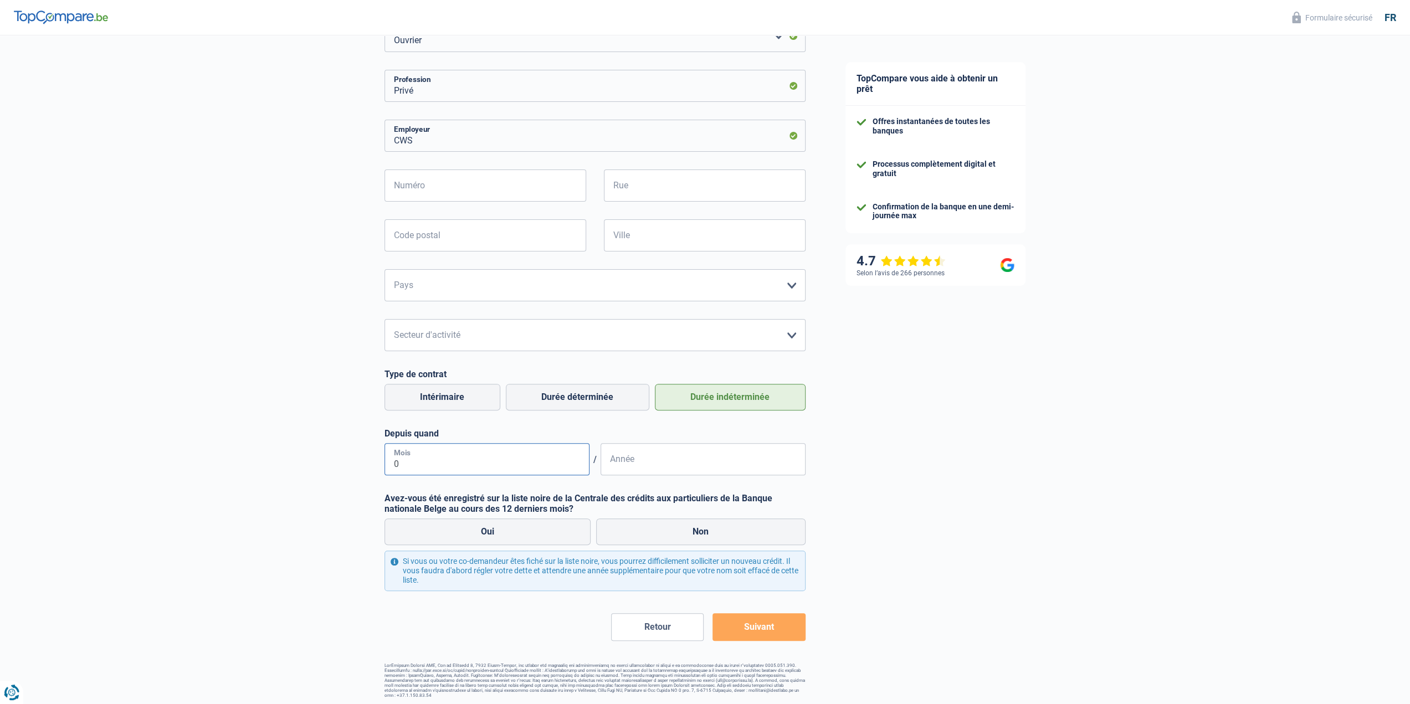
type input "05"
type input "2025"
click at [730, 540] on label "Non" at bounding box center [700, 532] width 209 height 27
click at [730, 540] on input "Non" at bounding box center [700, 532] width 209 height 27
radio input "true"
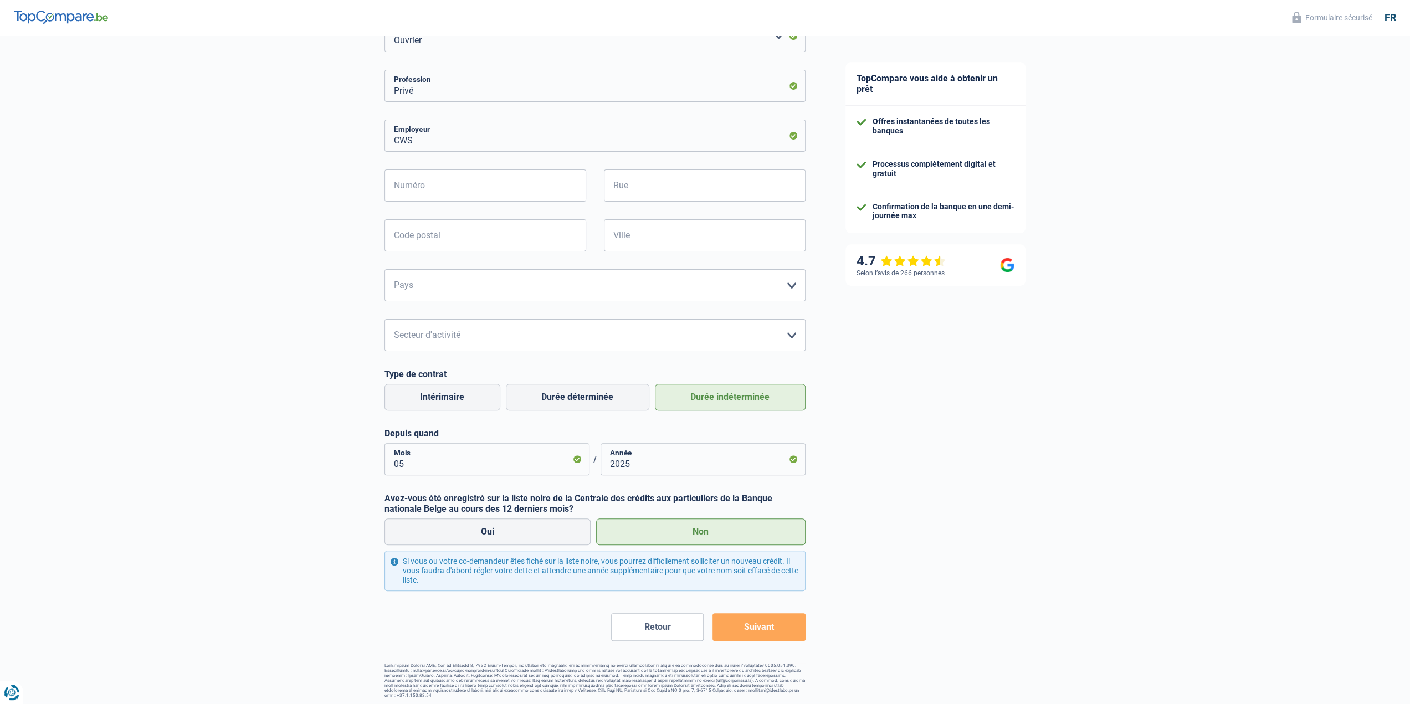
click at [764, 629] on button "Suivant" at bounding box center [759, 627] width 93 height 28
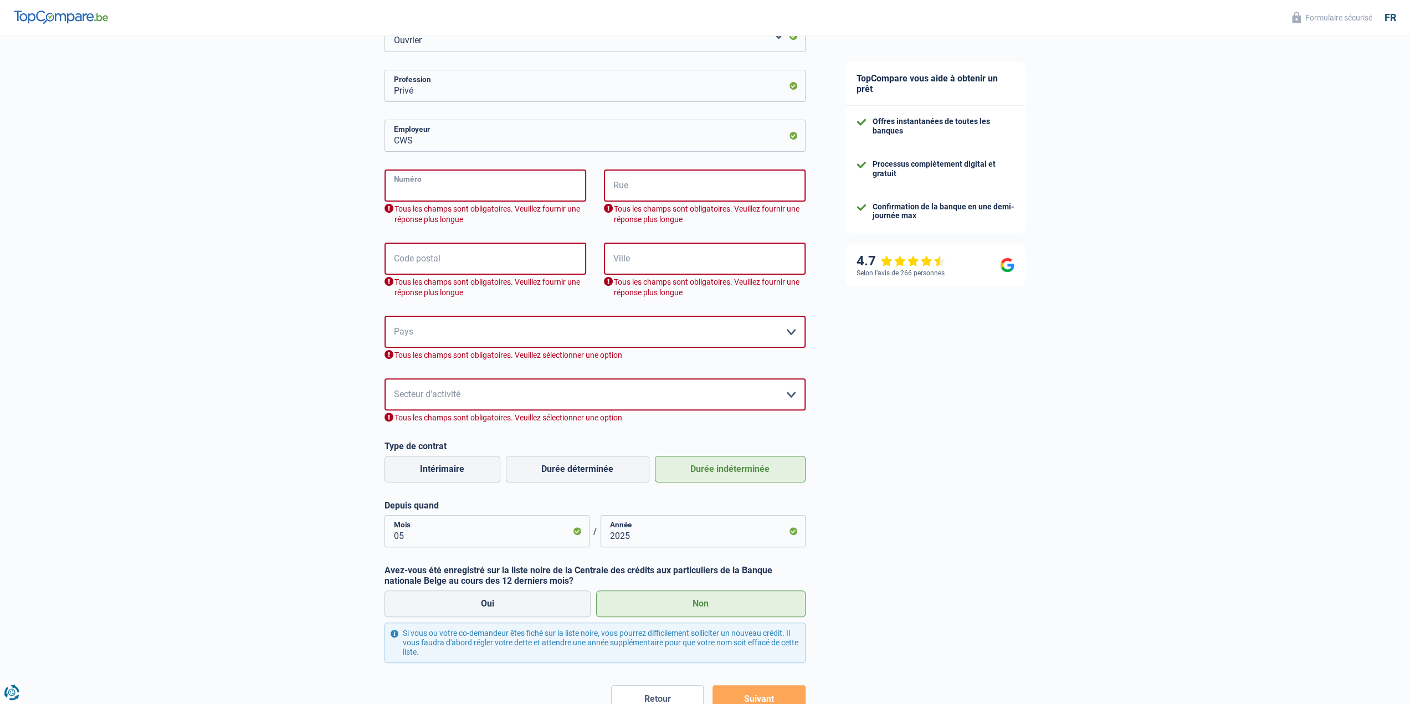
click at [424, 194] on input "Numéro" at bounding box center [486, 186] width 202 height 32
click at [727, 149] on input "CWS" at bounding box center [595, 136] width 421 height 32
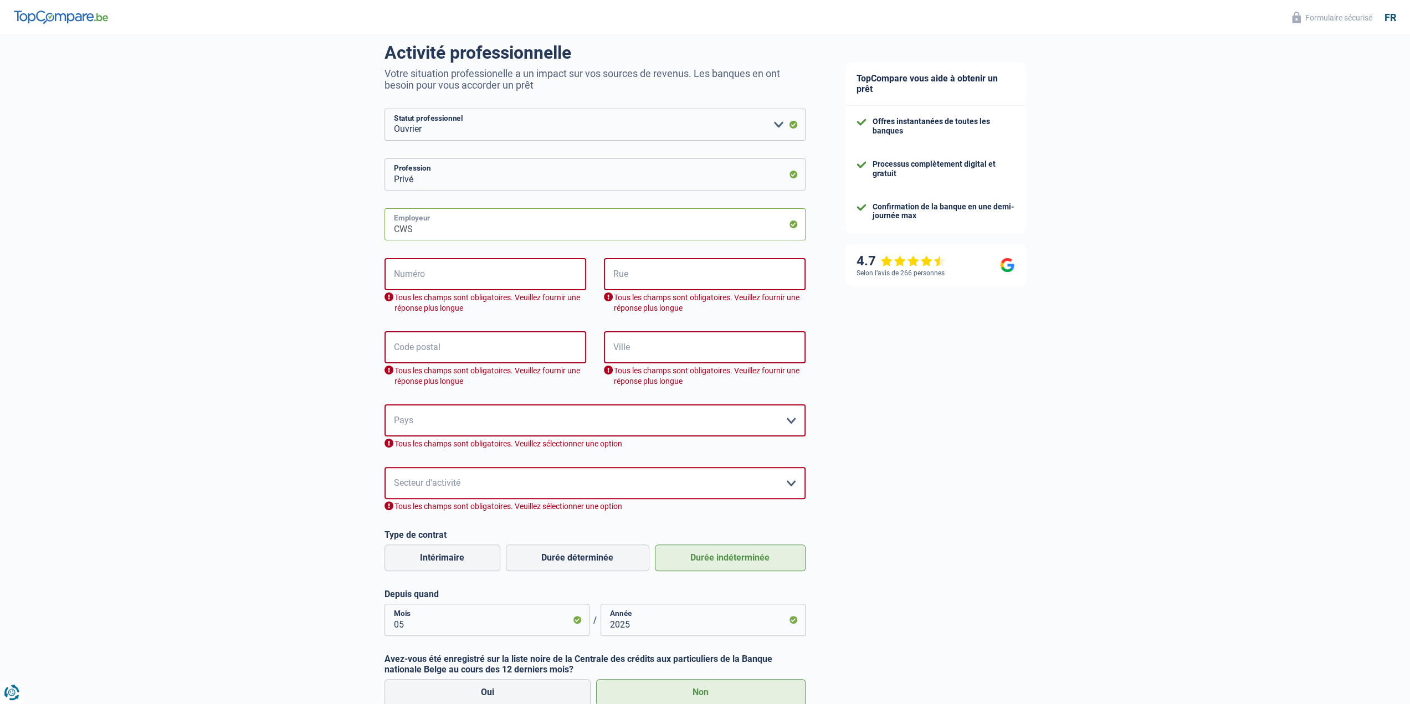
scroll to position [0, 0]
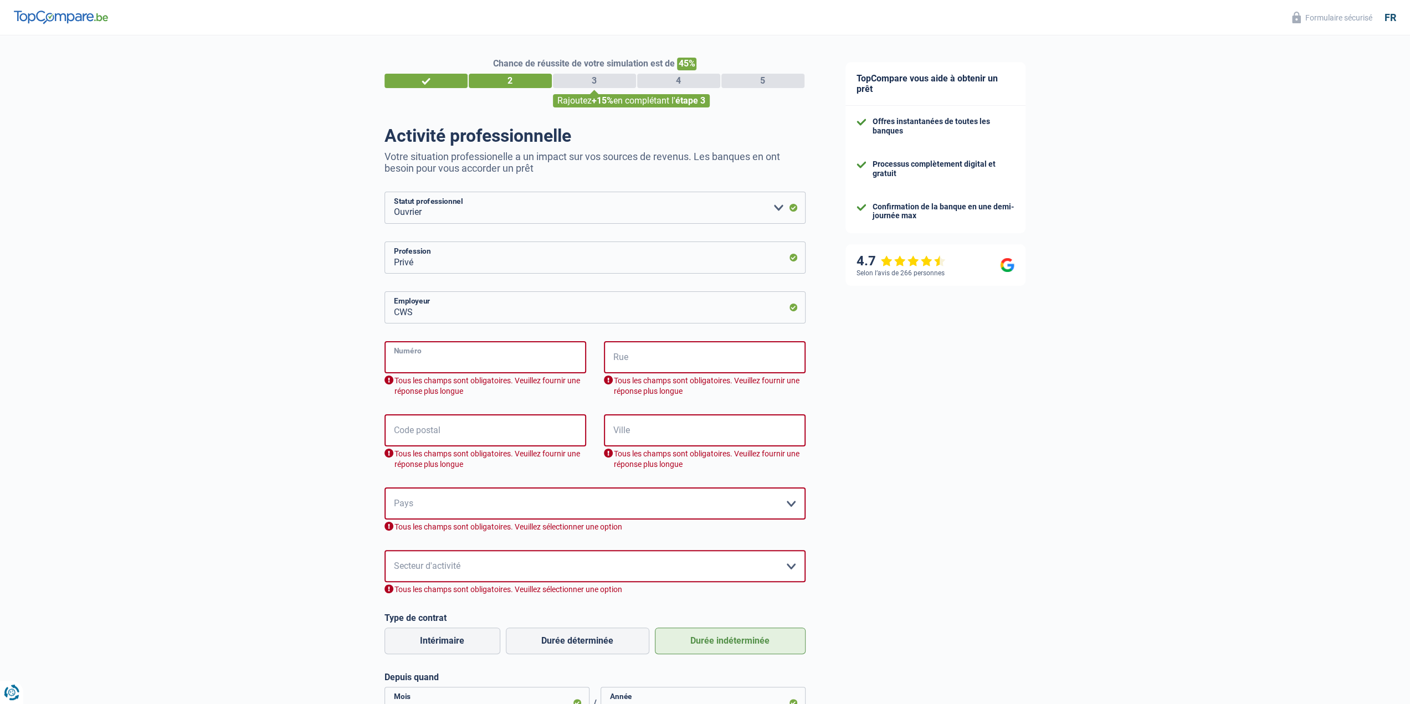
click at [457, 356] on input "Numéro" at bounding box center [486, 357] width 202 height 32
click at [327, 362] on div "Chance de réussite de votre simulation est de 45% 1 2 3 4 5 Rajoutez +15% en co…" at bounding box center [413, 488] width 826 height 915
click at [446, 355] on input "Numéro" at bounding box center [486, 357] width 202 height 32
type input "82"
type input "Rue des paysagistes"
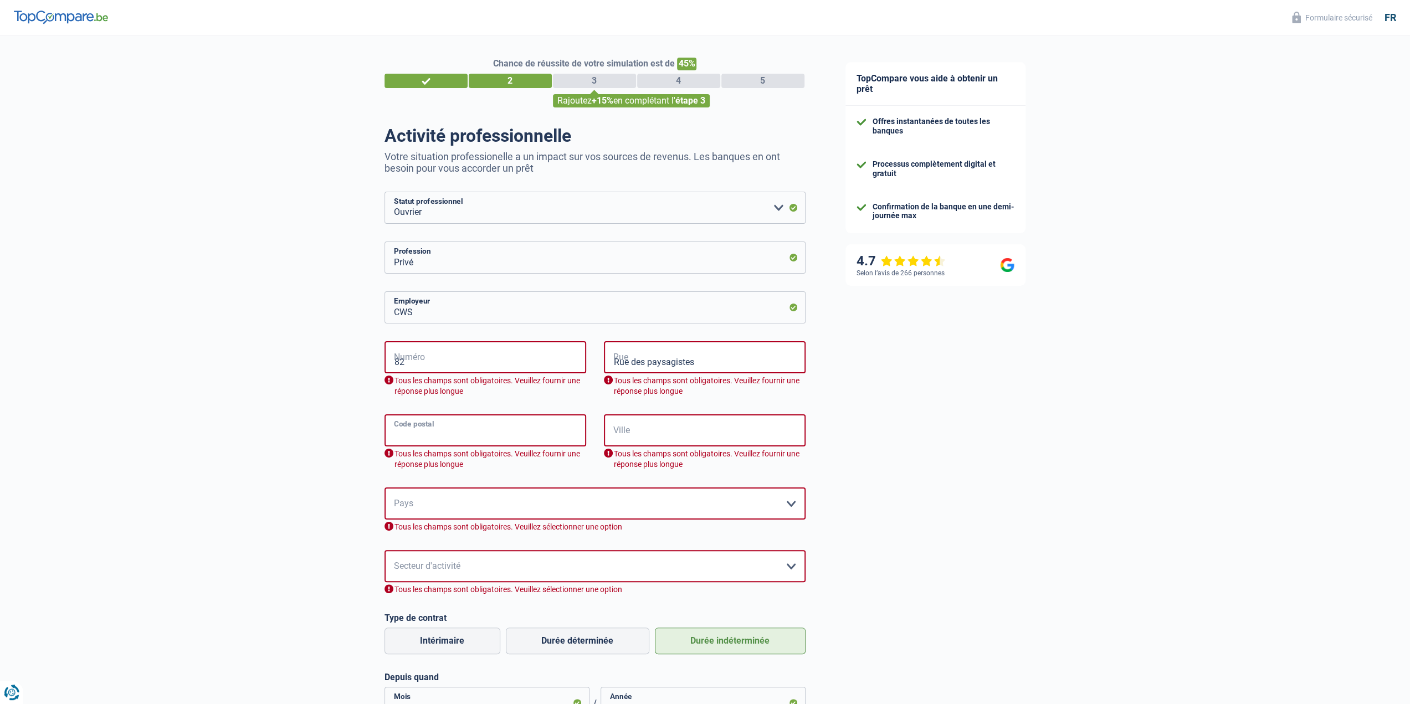
type input "1160"
type input "AUDERGHEM"
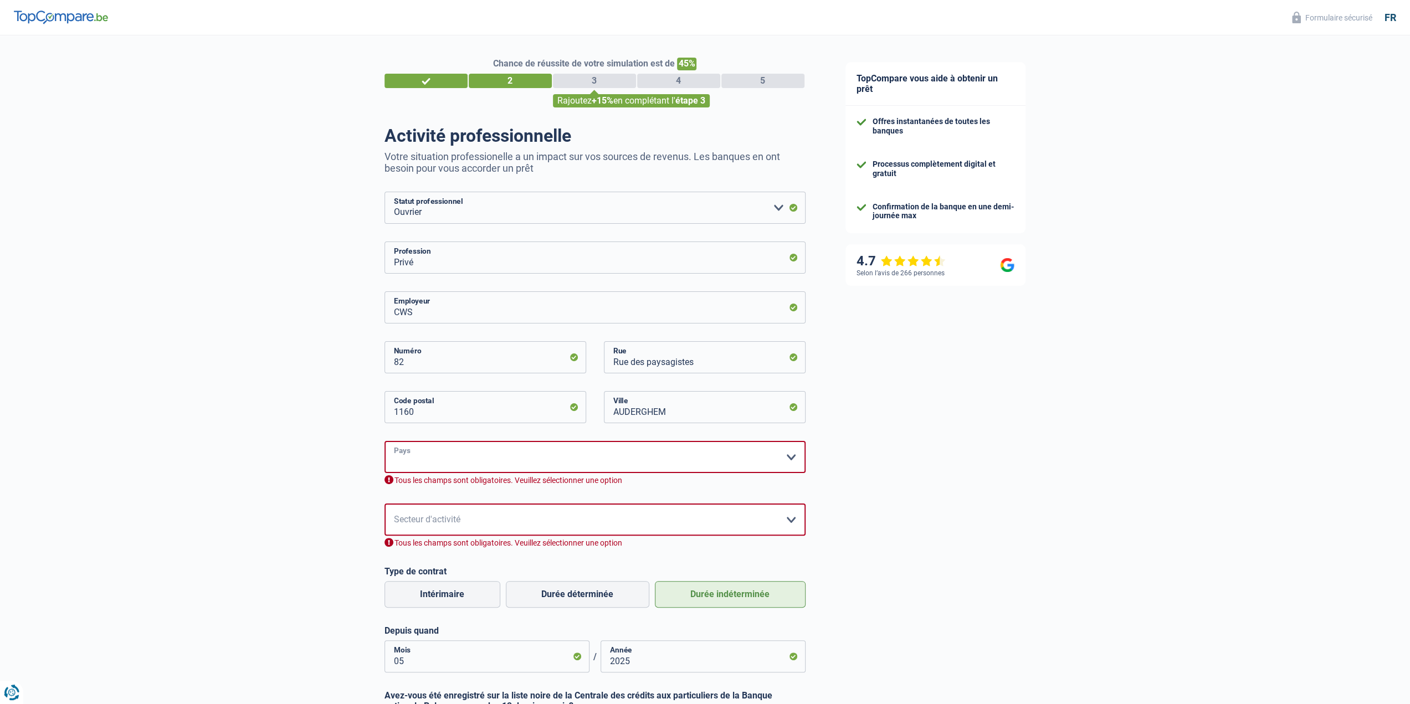
click at [476, 462] on select "Belgique France Allemagne Italie Luxembourg Pays-Bas Espagne Suisse Veuillez sé…" at bounding box center [595, 457] width 421 height 32
select select "BE"
click at [385, 442] on select "Belgique France Allemagne Italie Luxembourg Pays-Bas Espagne Suisse Veuillez sé…" at bounding box center [595, 457] width 421 height 32
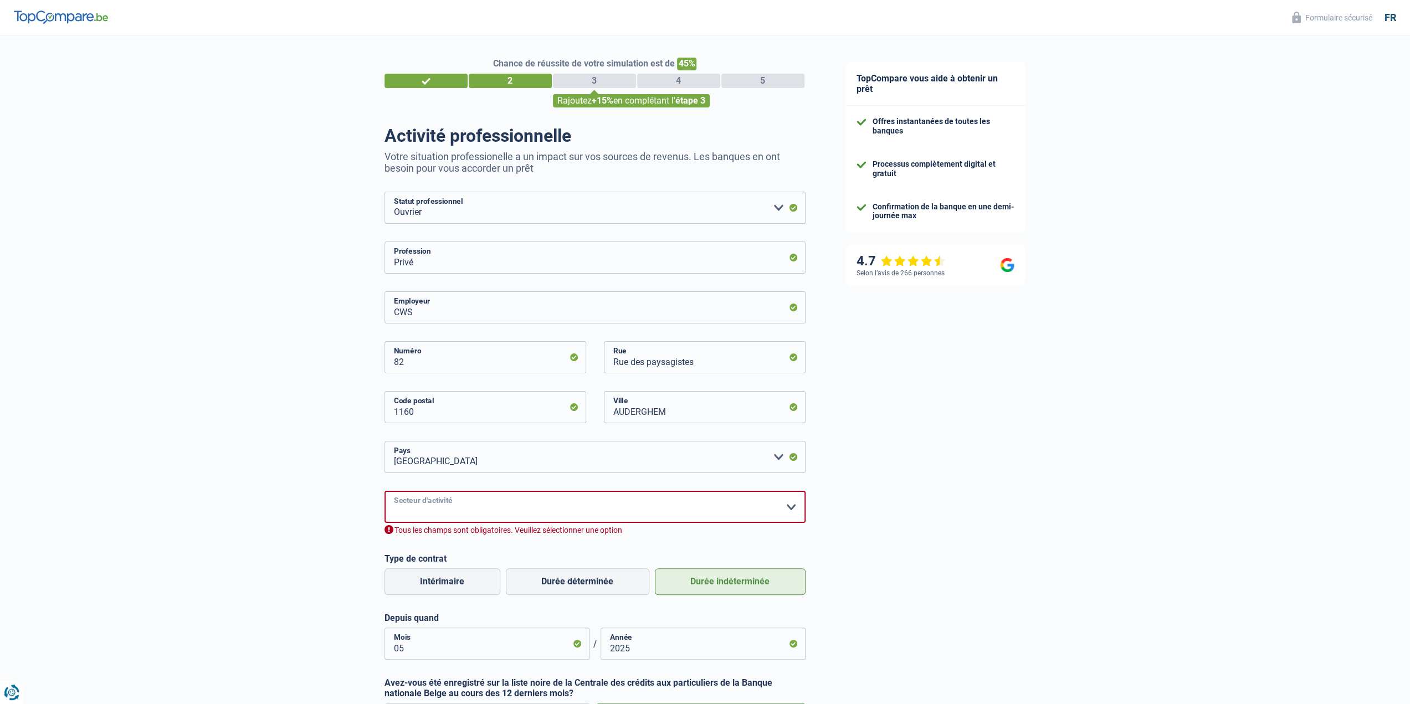
click at [460, 514] on select "Agriculture/Pêche Industrie Horeca Courier/Fitness/Taxi Construction Banques/As…" at bounding box center [595, 507] width 421 height 32
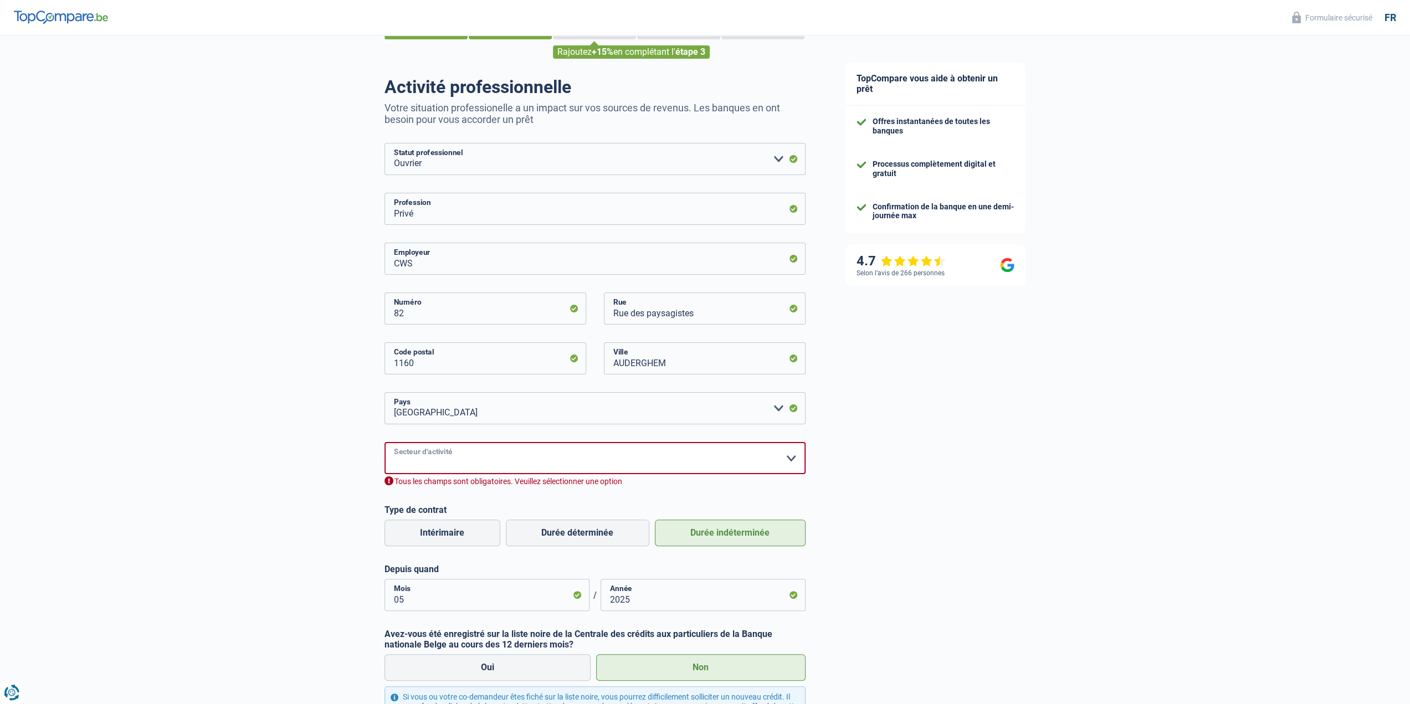
scroll to position [111, 0]
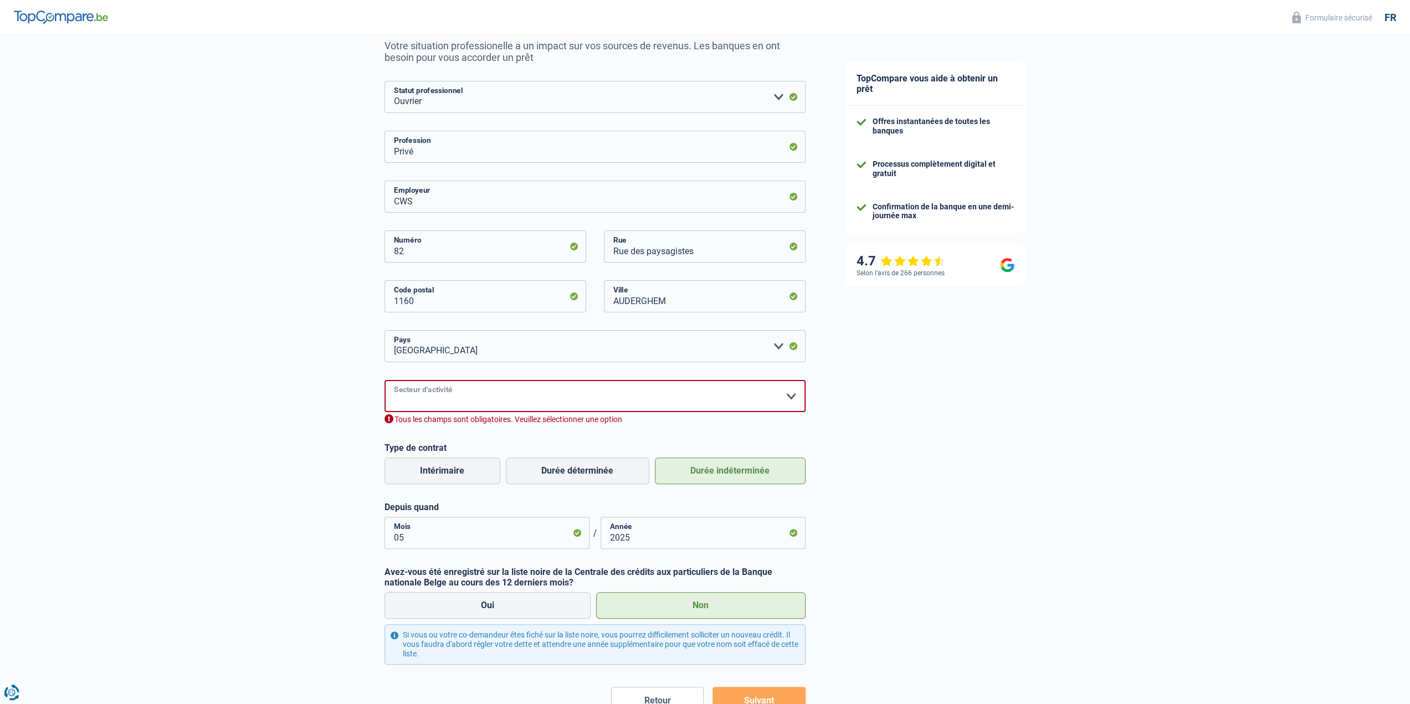
click at [499, 394] on select "Agriculture/Pêche Industrie Horeca Courier/Fitness/Taxi Construction Banques/As…" at bounding box center [595, 396] width 421 height 32
select select "bigCompanies"
click at [385, 381] on select "Agriculture/Pêche Industrie Horeca Courier/Fitness/Taxi Construction Banques/As…" at bounding box center [595, 396] width 421 height 32
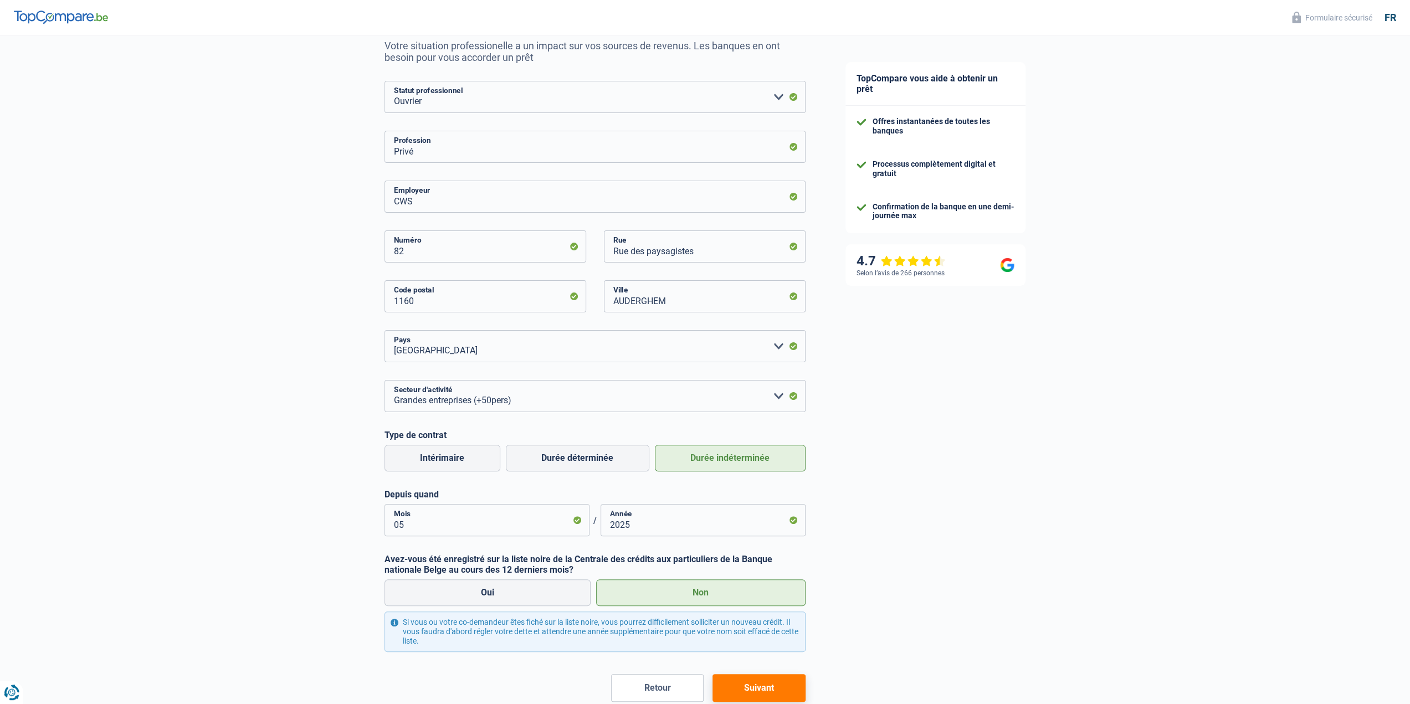
click at [959, 511] on div "TopCompare vous aide à obtenir un prêt Offres instantanées de toutes les banque…" at bounding box center [1118, 346] width 585 height 843
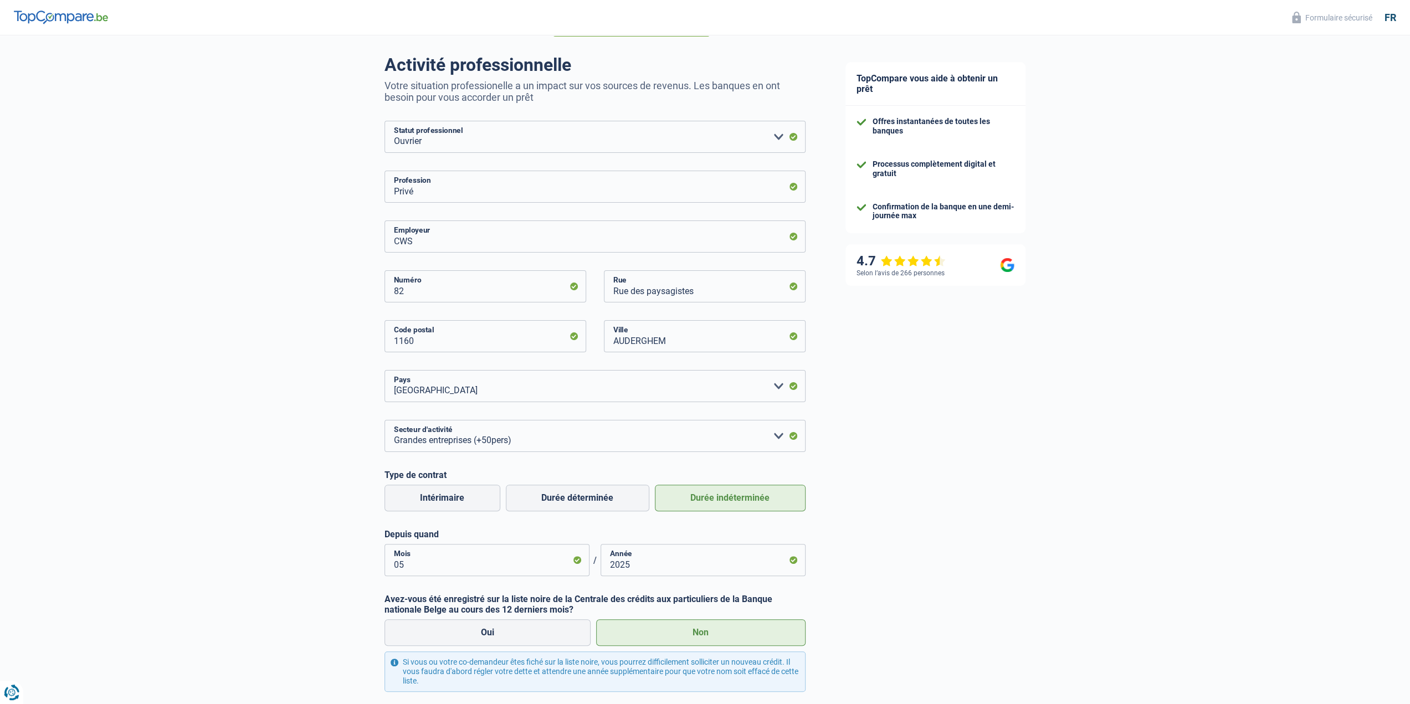
scroll to position [0, 0]
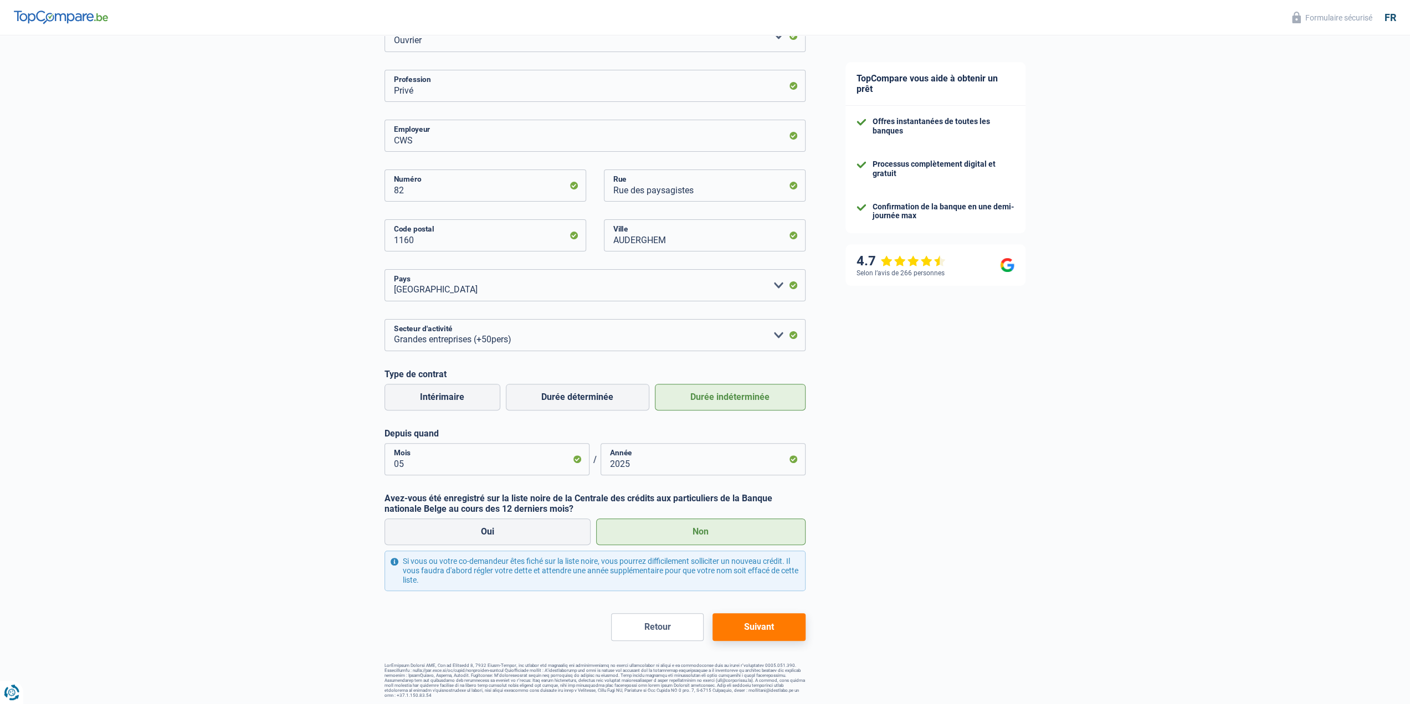
click at [765, 631] on button "Suivant" at bounding box center [759, 627] width 93 height 28
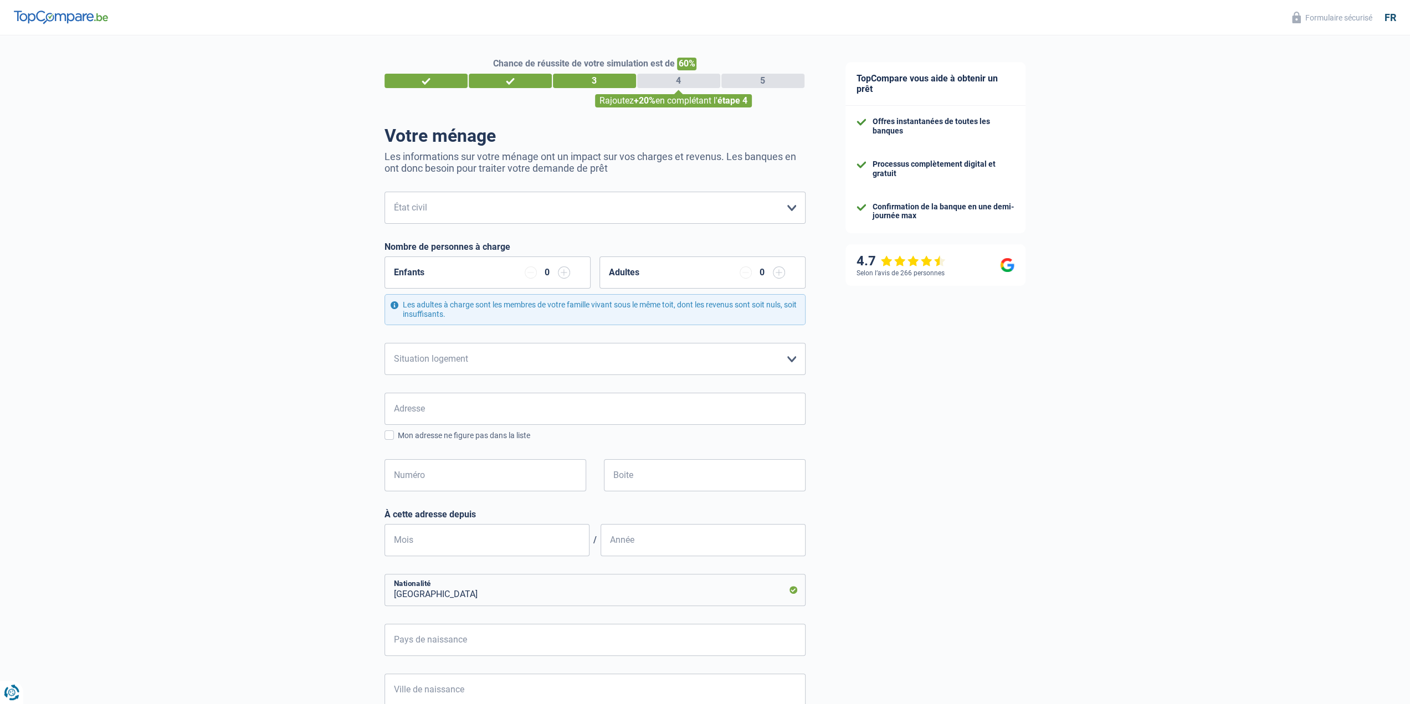
drag, startPoint x: 849, startPoint y: 157, endPoint x: 812, endPoint y: 155, distance: 36.7
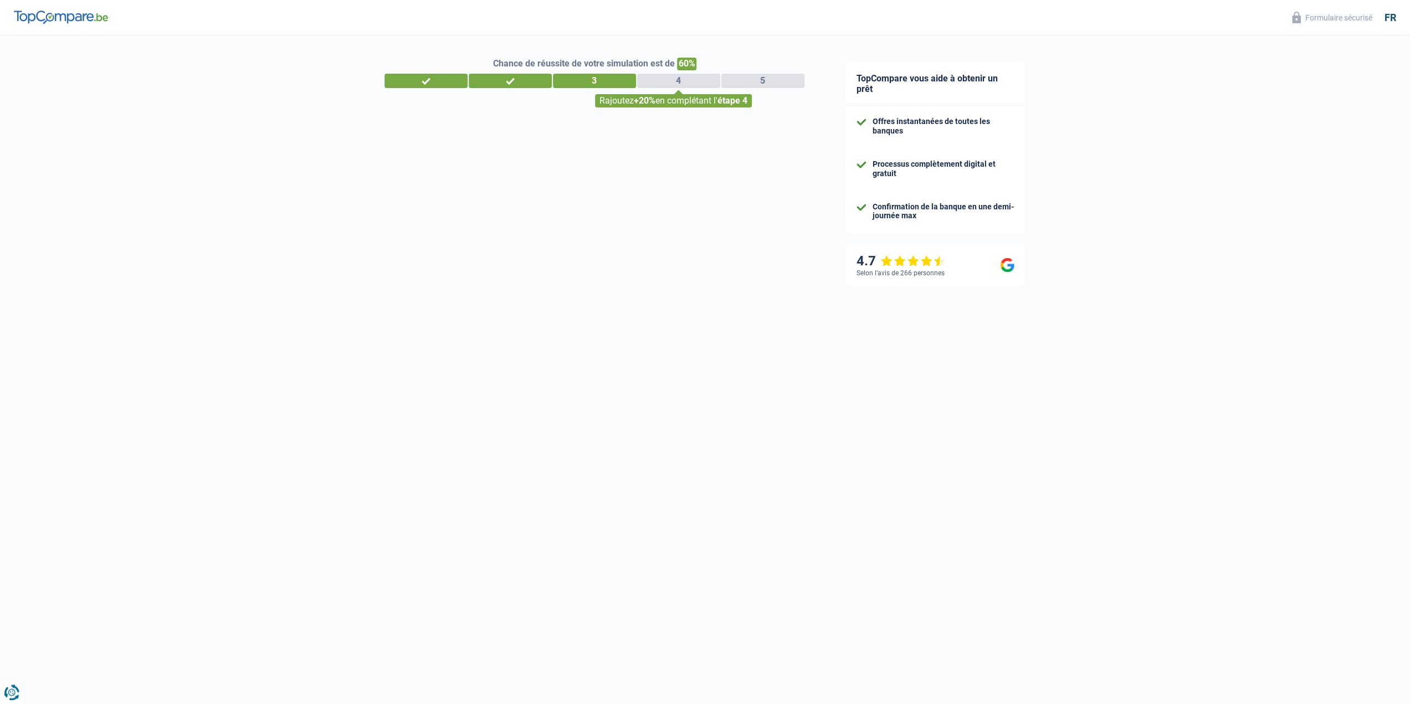
select select "worker"
select select "BE"
select select "bigCompanies"
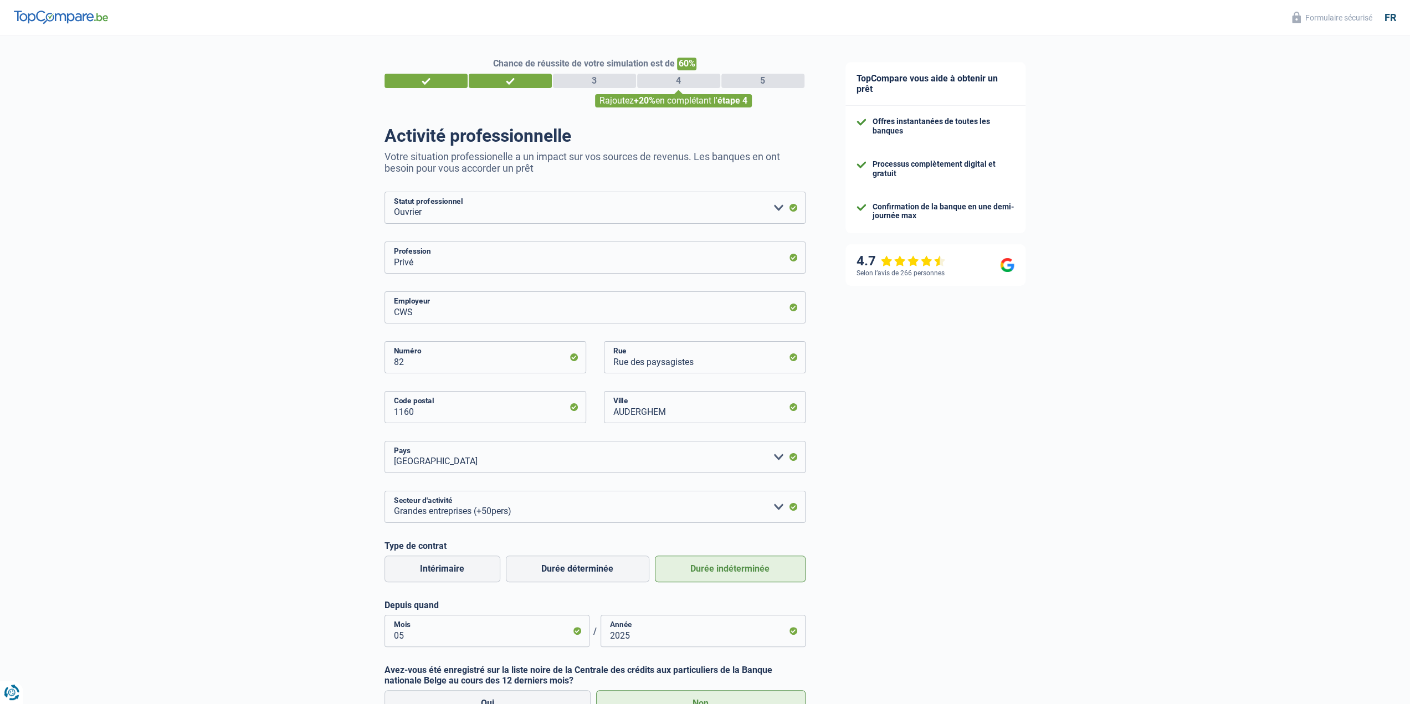
drag, startPoint x: 947, startPoint y: 203, endPoint x: 866, endPoint y: 231, distance: 85.9
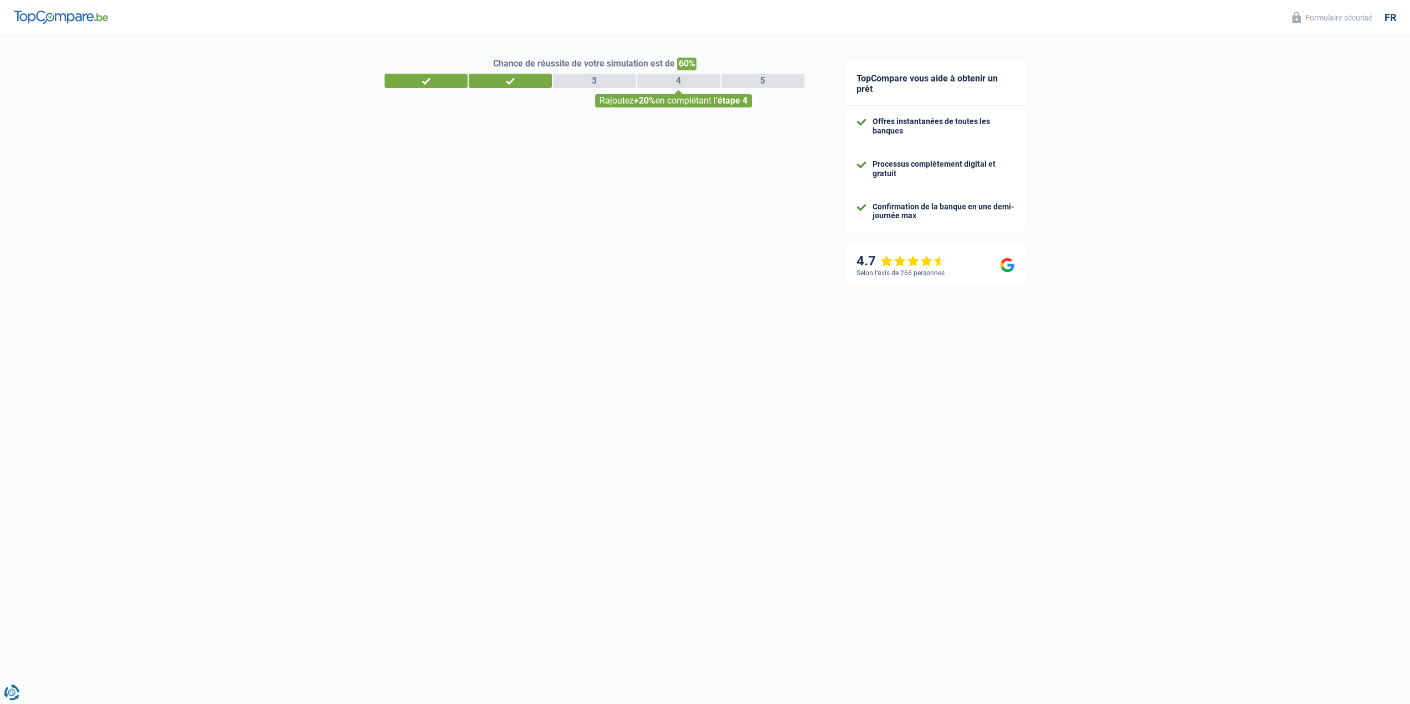
select select "32"
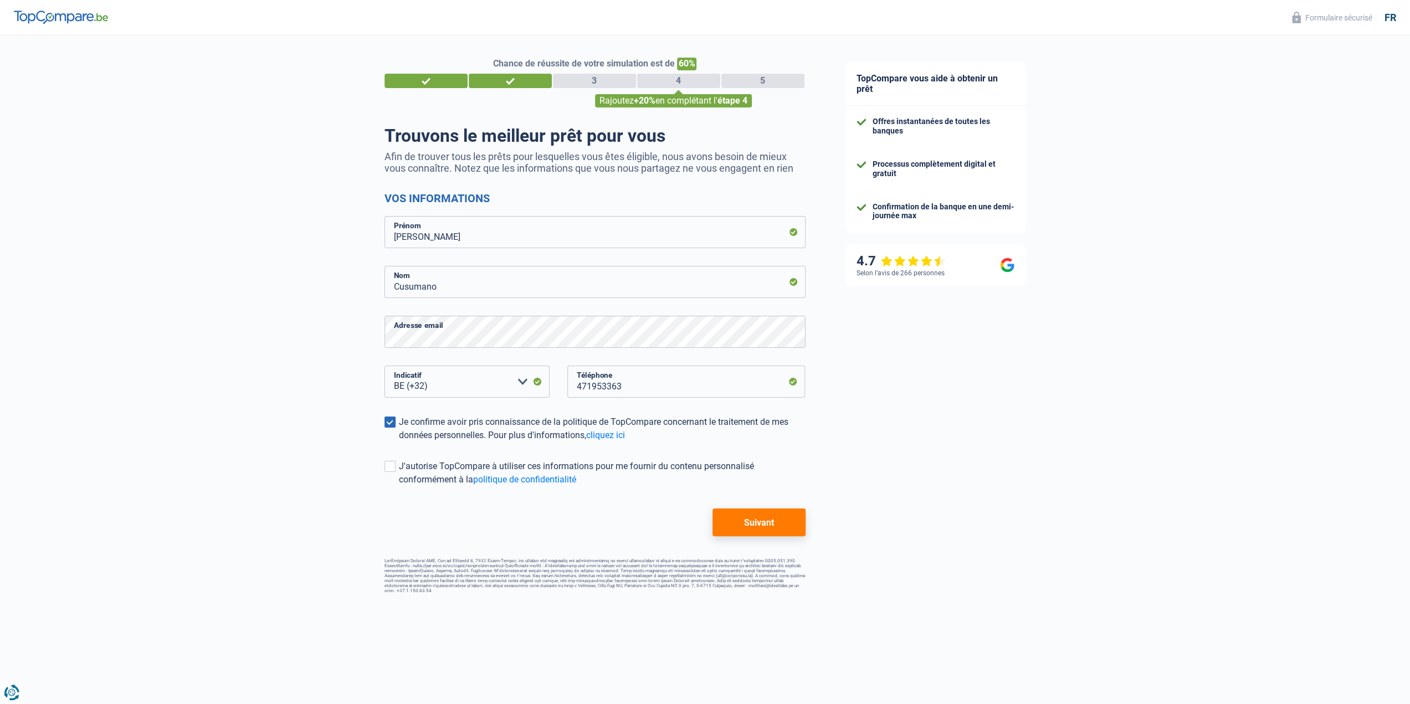
click at [52, 18] on img at bounding box center [61, 17] width 94 height 13
drag, startPoint x: 348, startPoint y: 171, endPoint x: 340, endPoint y: 173, distance: 8.6
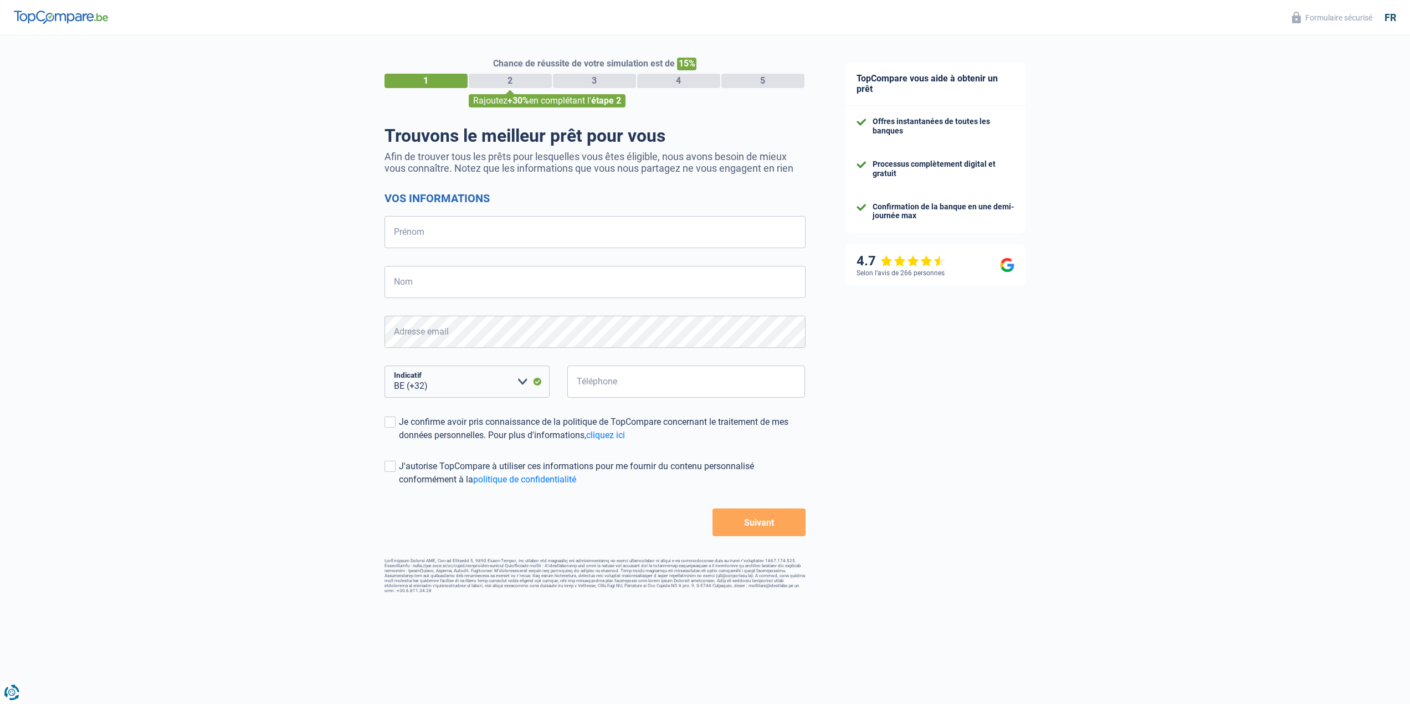
select select "32"
